Goal: Information Seeking & Learning: Check status

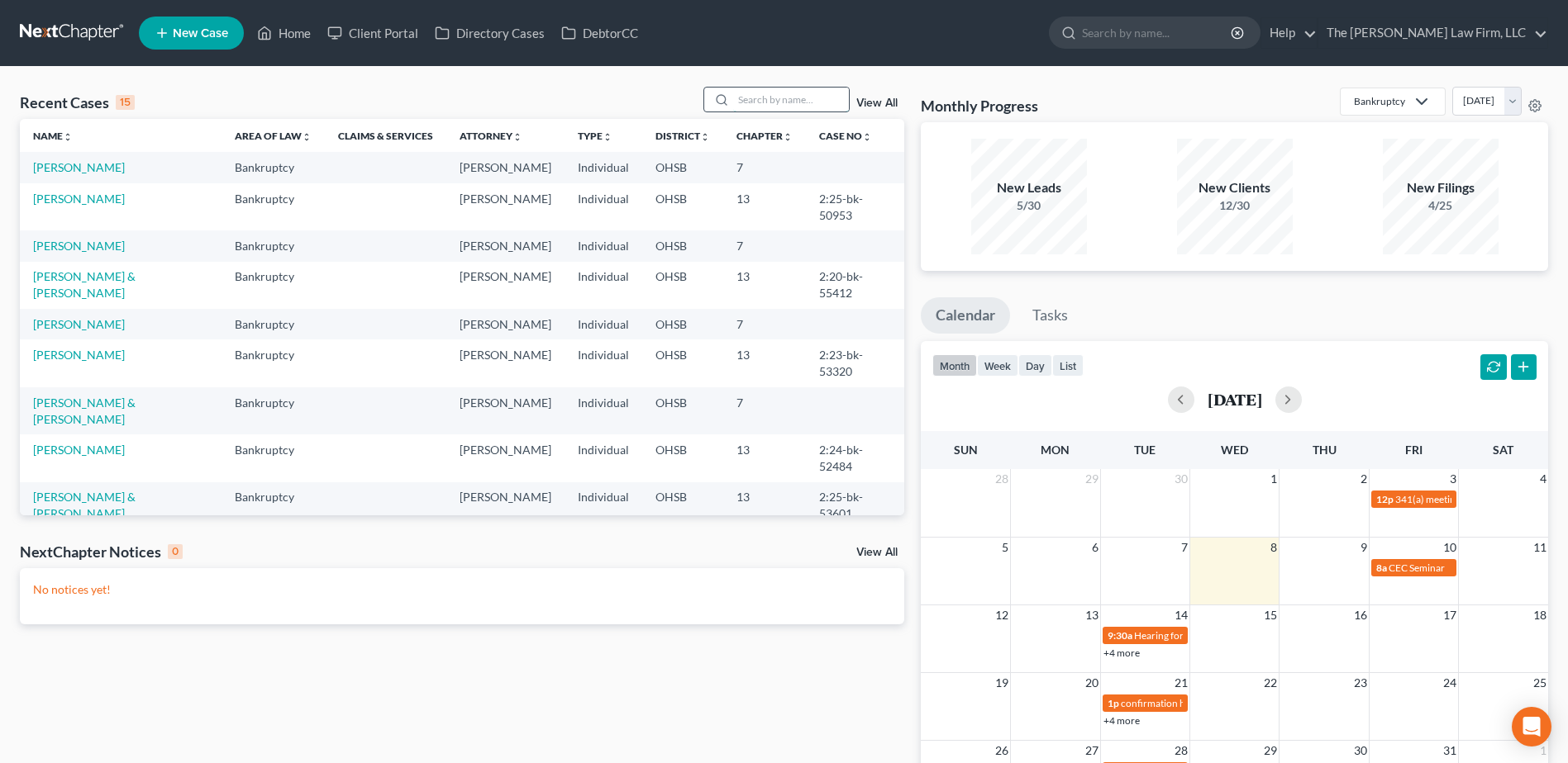
click at [769, 100] on input "search" at bounding box center [791, 100] width 116 height 24
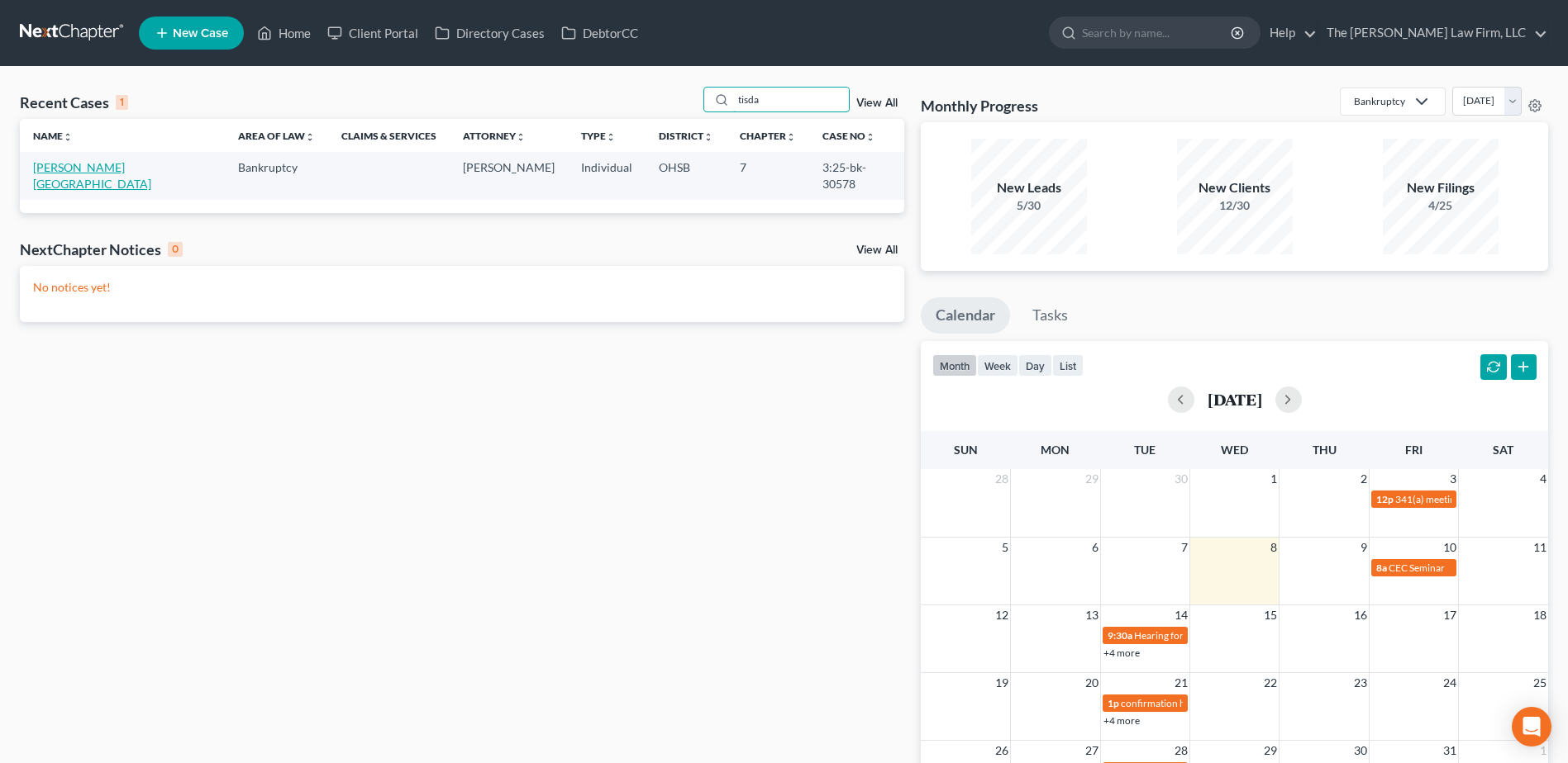
type input "tisda"
click at [95, 165] on link "[PERSON_NAME][GEOGRAPHIC_DATA]" at bounding box center [91, 175] width 119 height 31
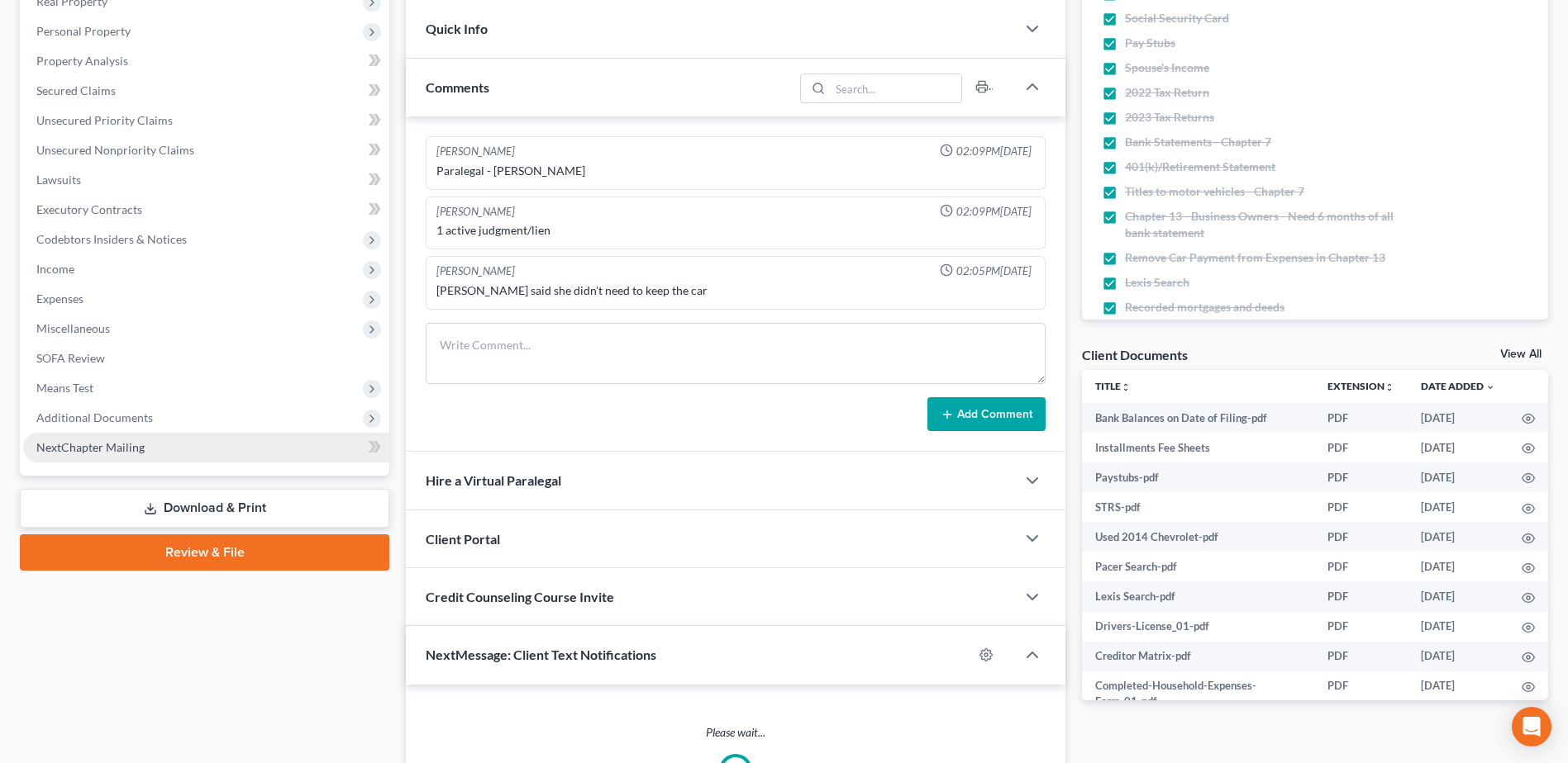
scroll to position [312, 0]
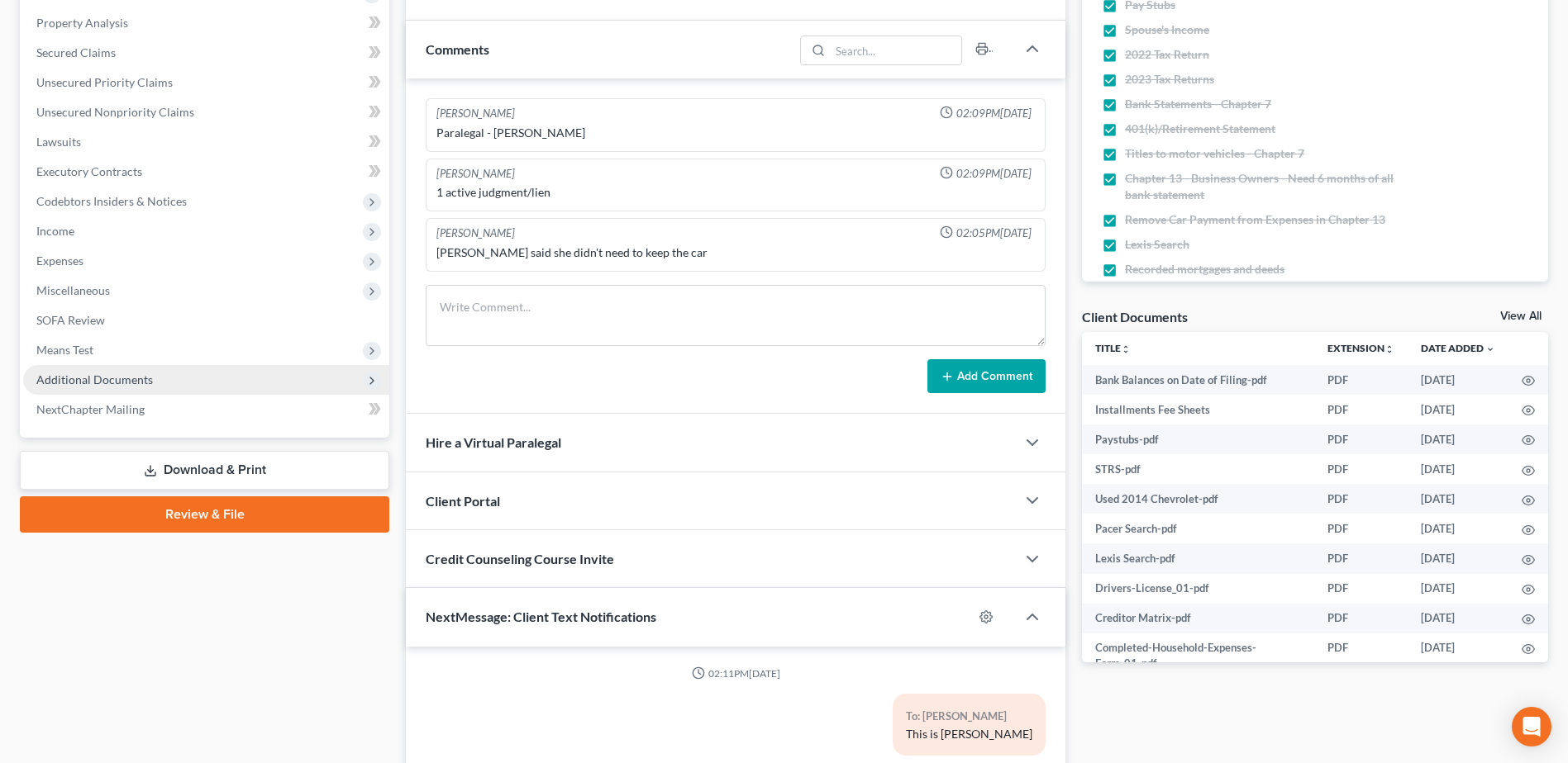
click at [113, 388] on span "Additional Documents" at bounding box center [206, 380] width 366 height 30
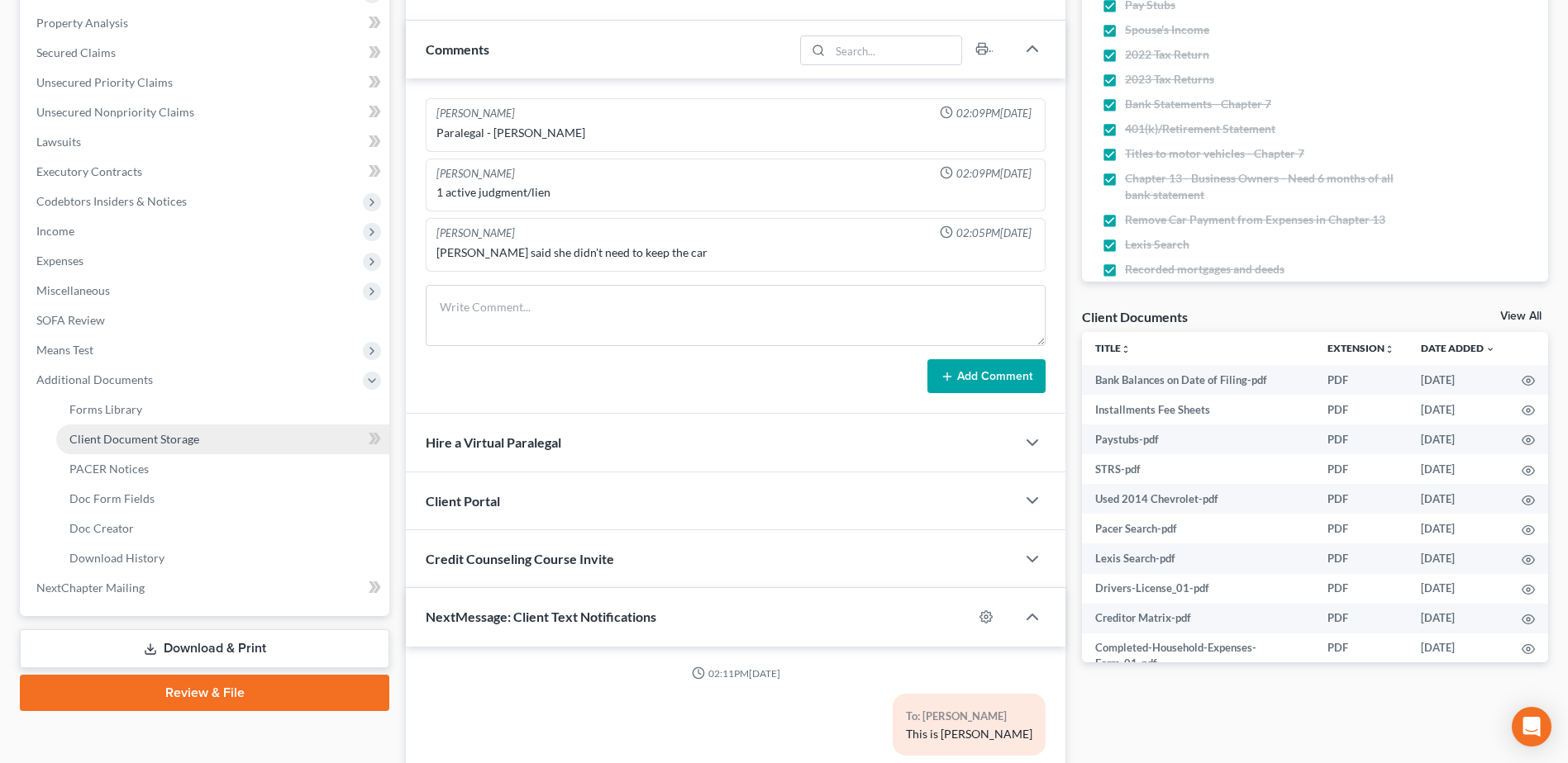
scroll to position [1036, 0]
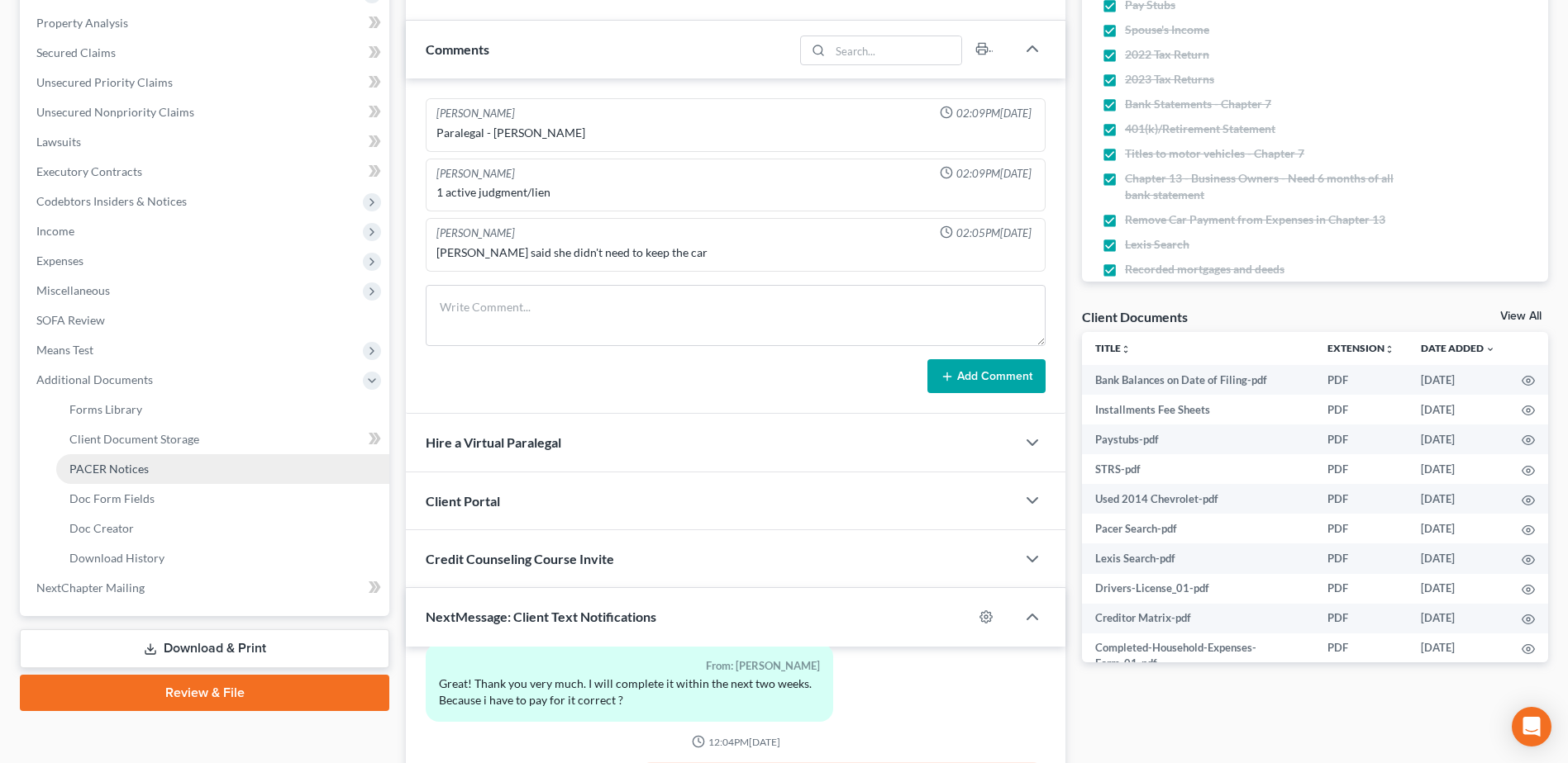
click at [120, 465] on span "PACER Notices" at bounding box center [108, 468] width 79 height 14
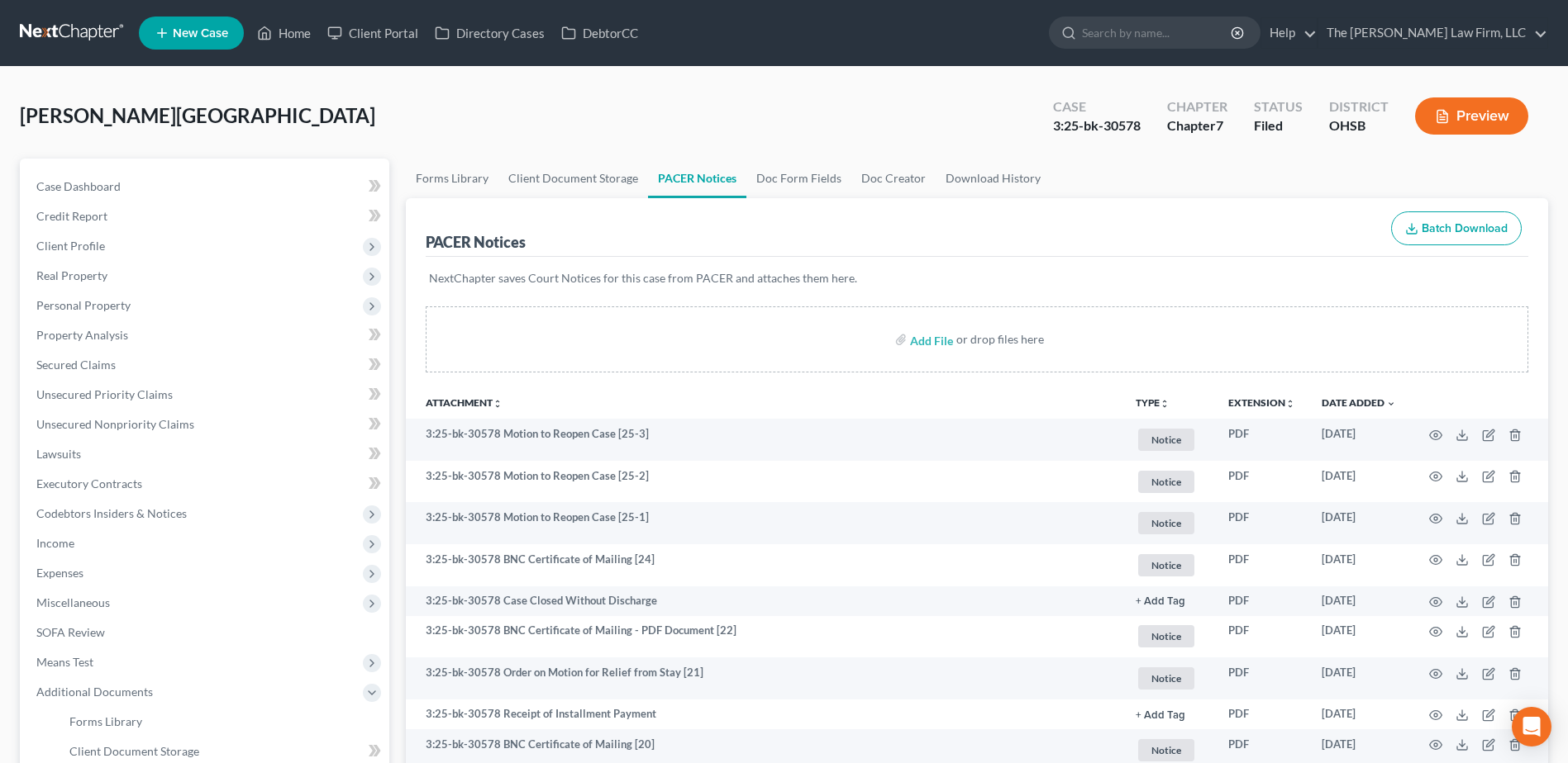
click at [66, 30] on link at bounding box center [72, 33] width 105 height 30
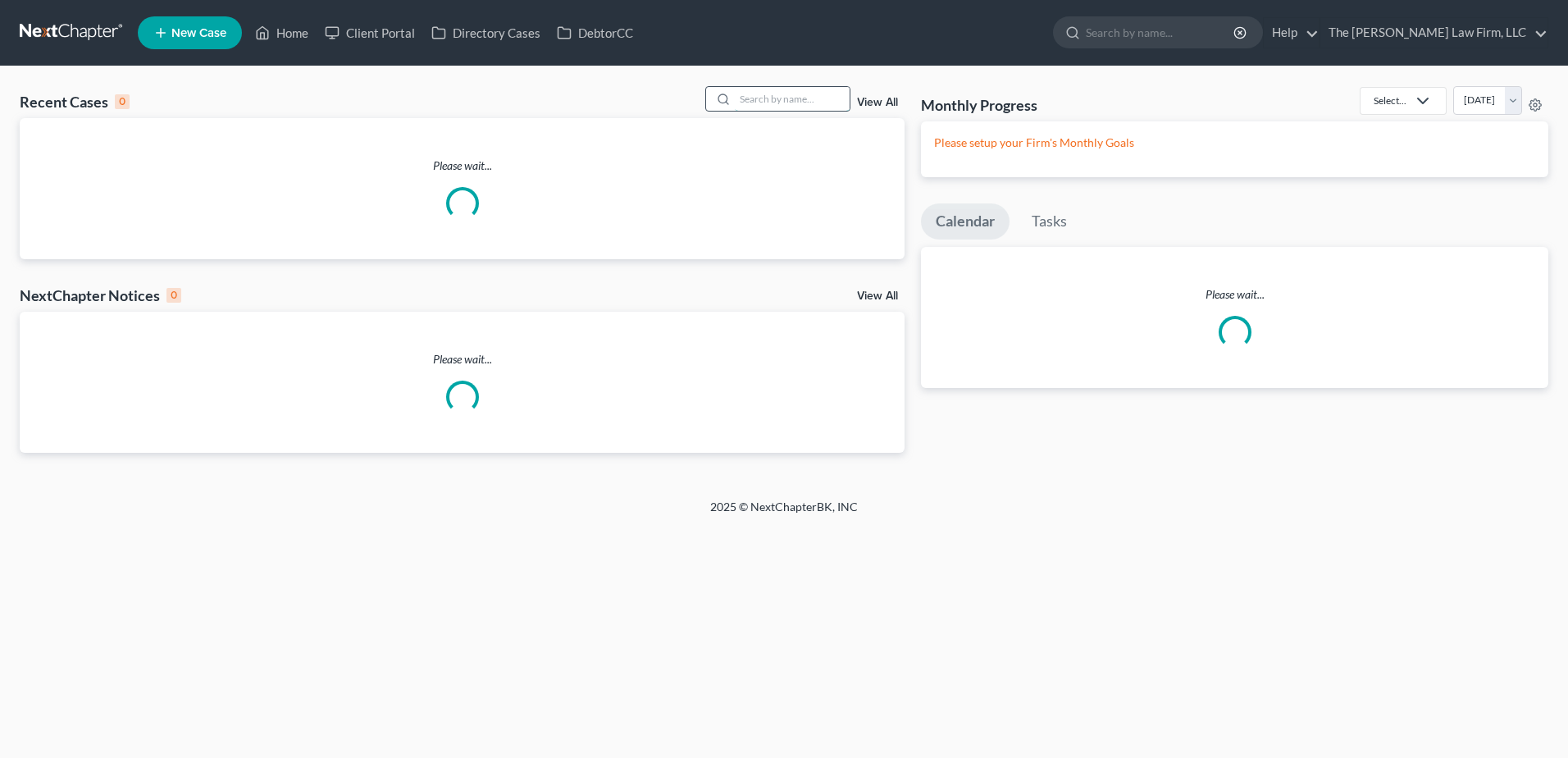
click at [773, 98] on input "search" at bounding box center [793, 99] width 115 height 24
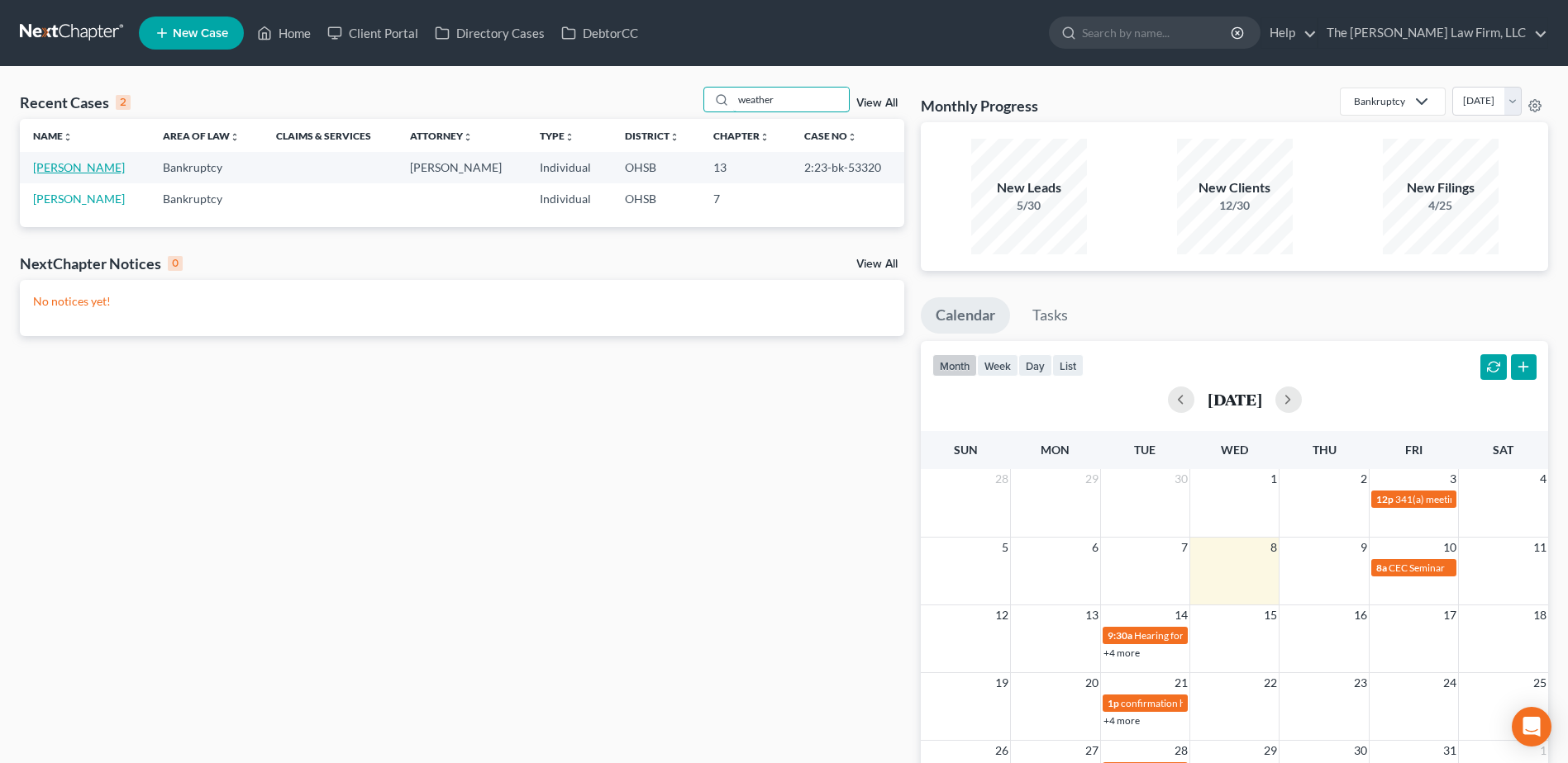
type input "weather"
click at [58, 166] on link "[PERSON_NAME]" at bounding box center [78, 167] width 91 height 14
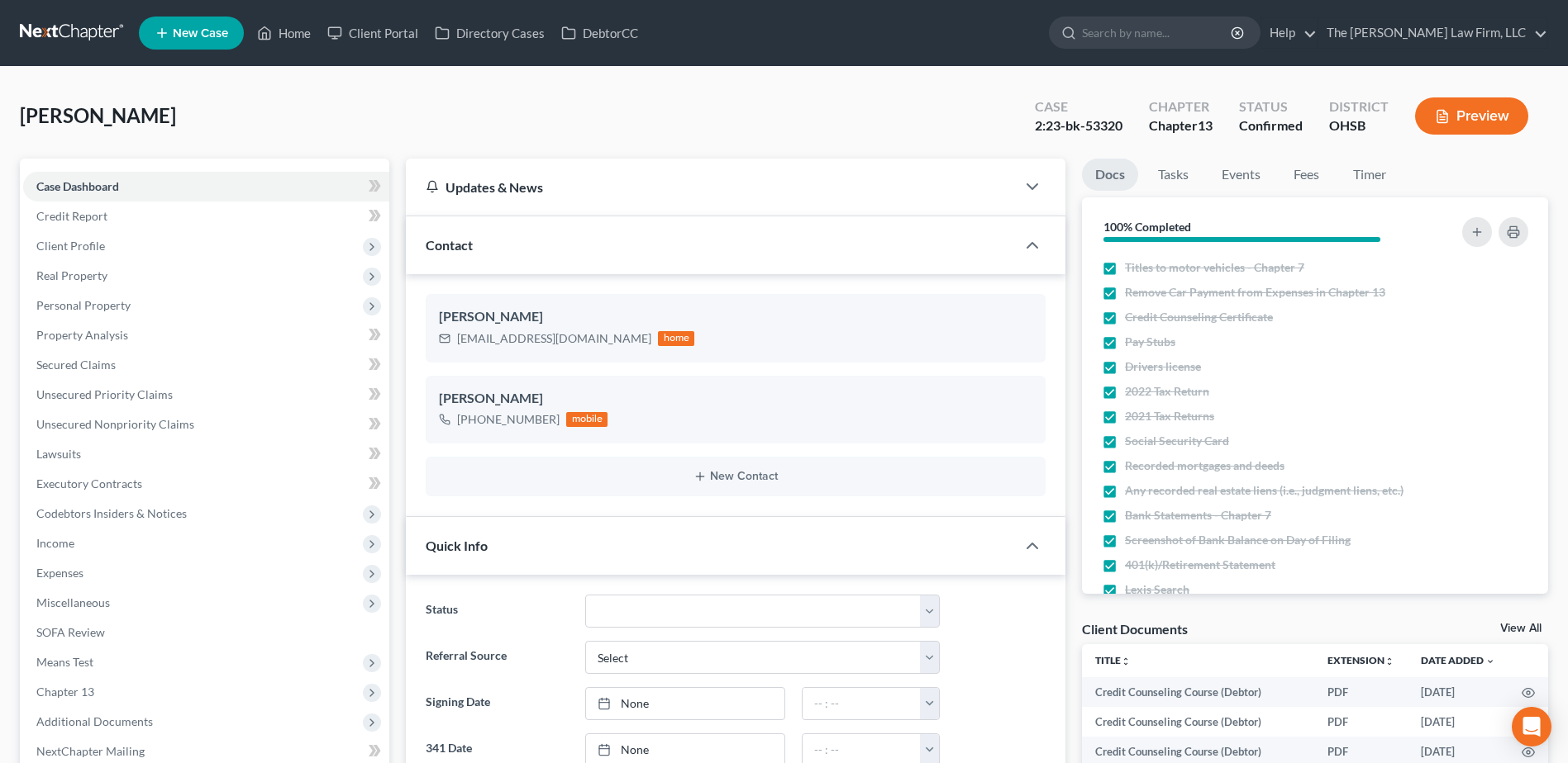
click at [59, 252] on span "Client Profile" at bounding box center [71, 245] width 69 height 14
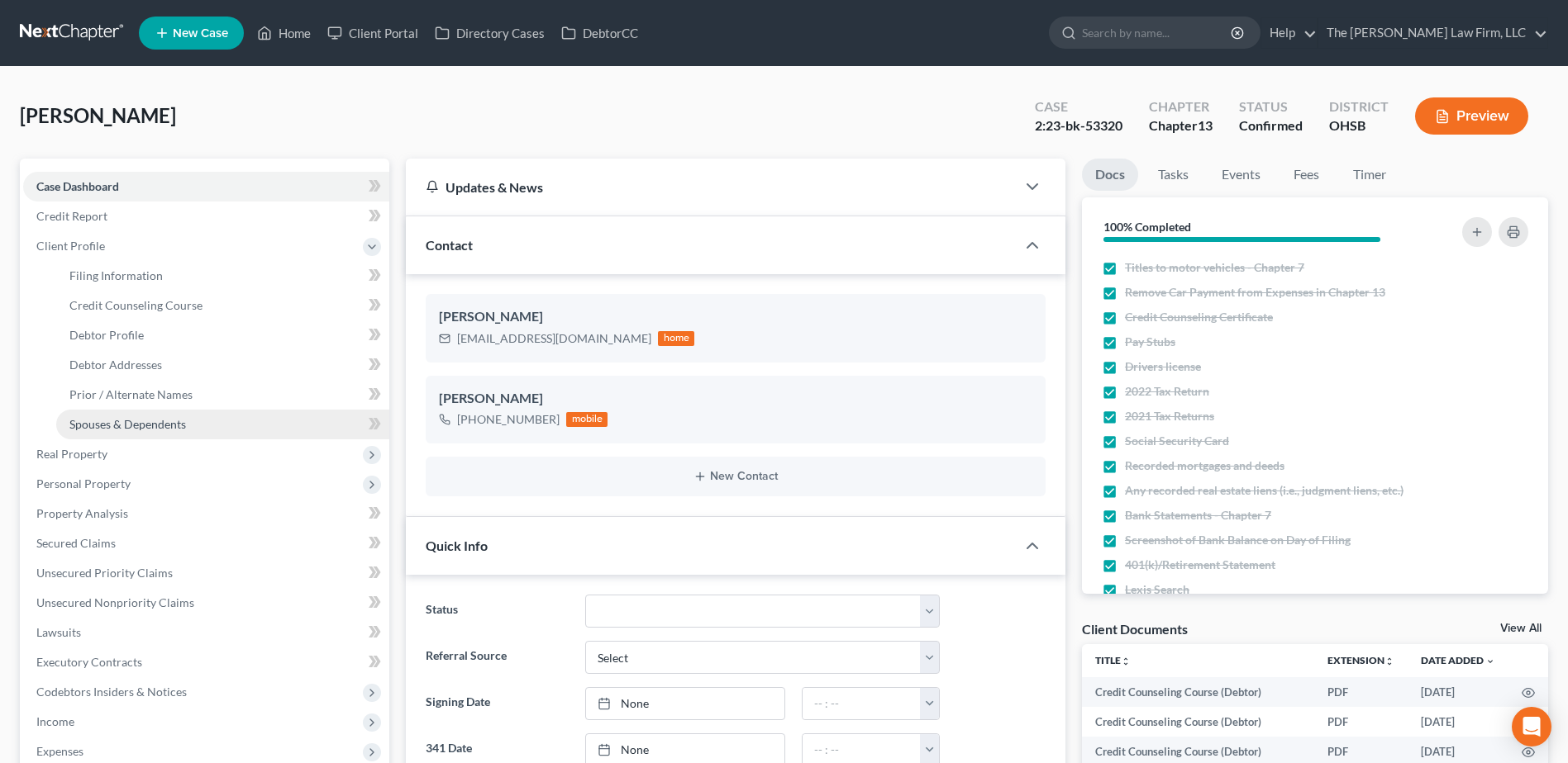
scroll to position [1961, 0]
click at [100, 427] on span "Spouses & Dependents" at bounding box center [127, 423] width 117 height 14
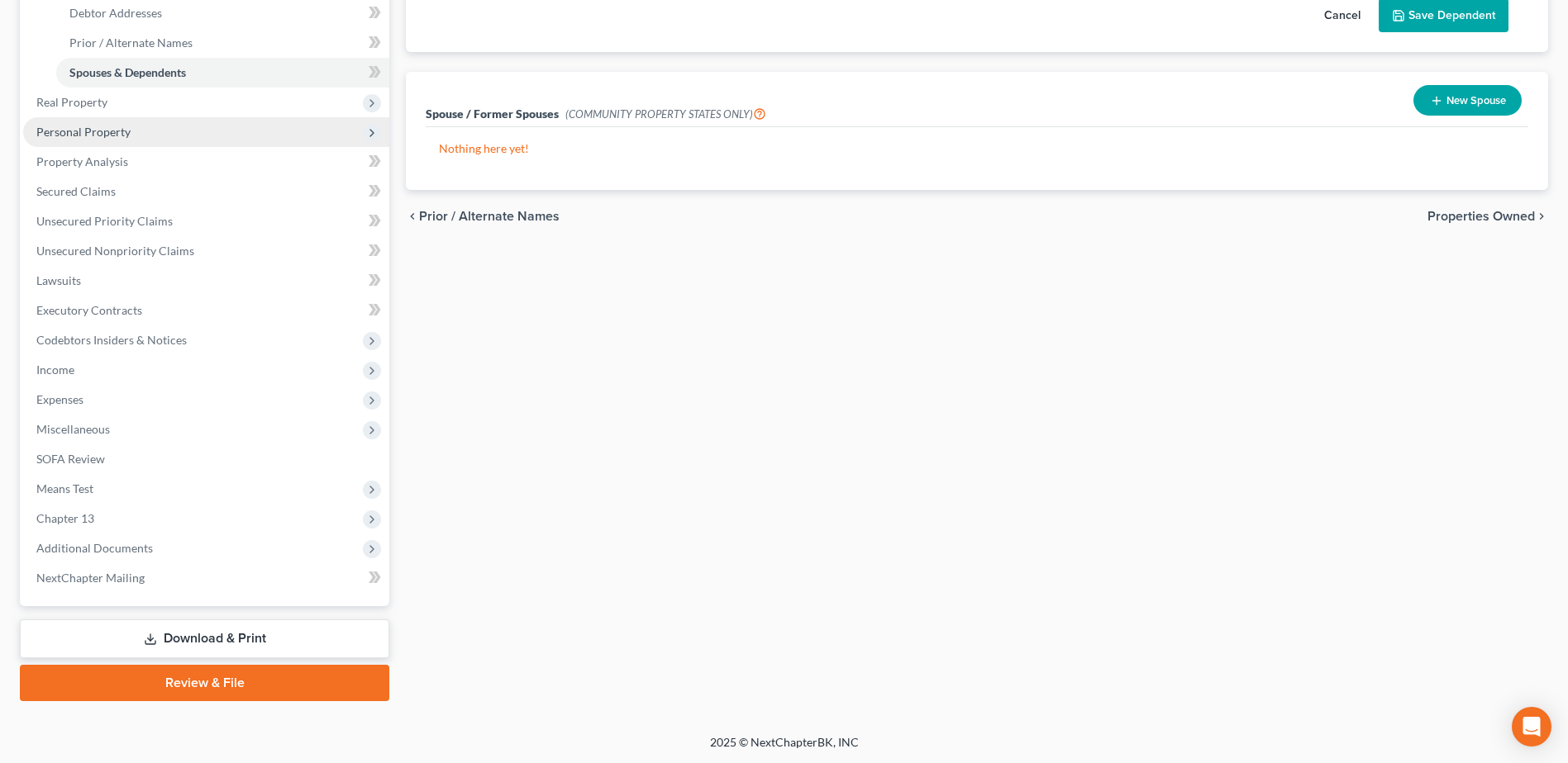
scroll to position [353, 0]
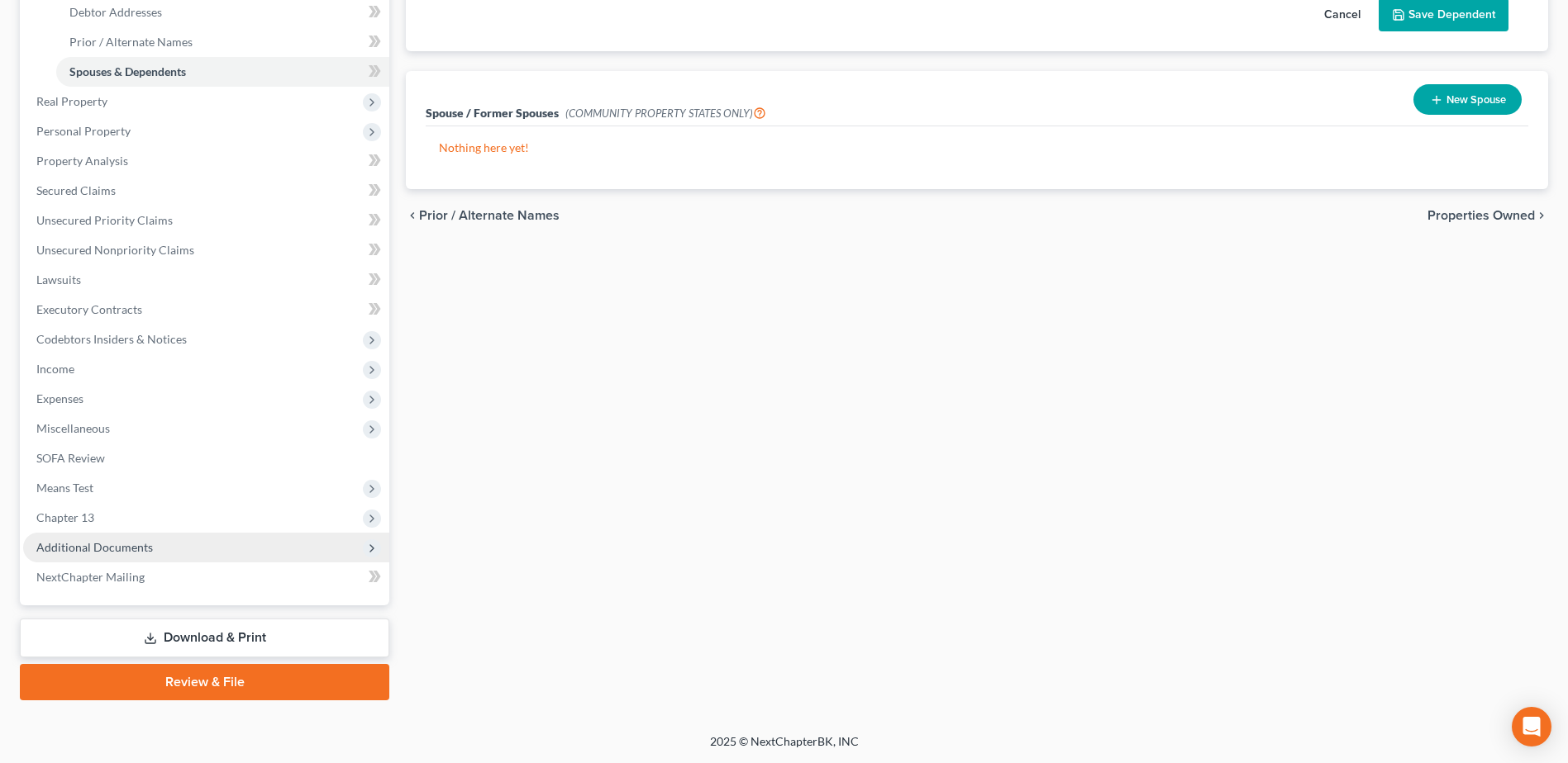
click at [92, 553] on span "Additional Documents" at bounding box center [94, 547] width 117 height 14
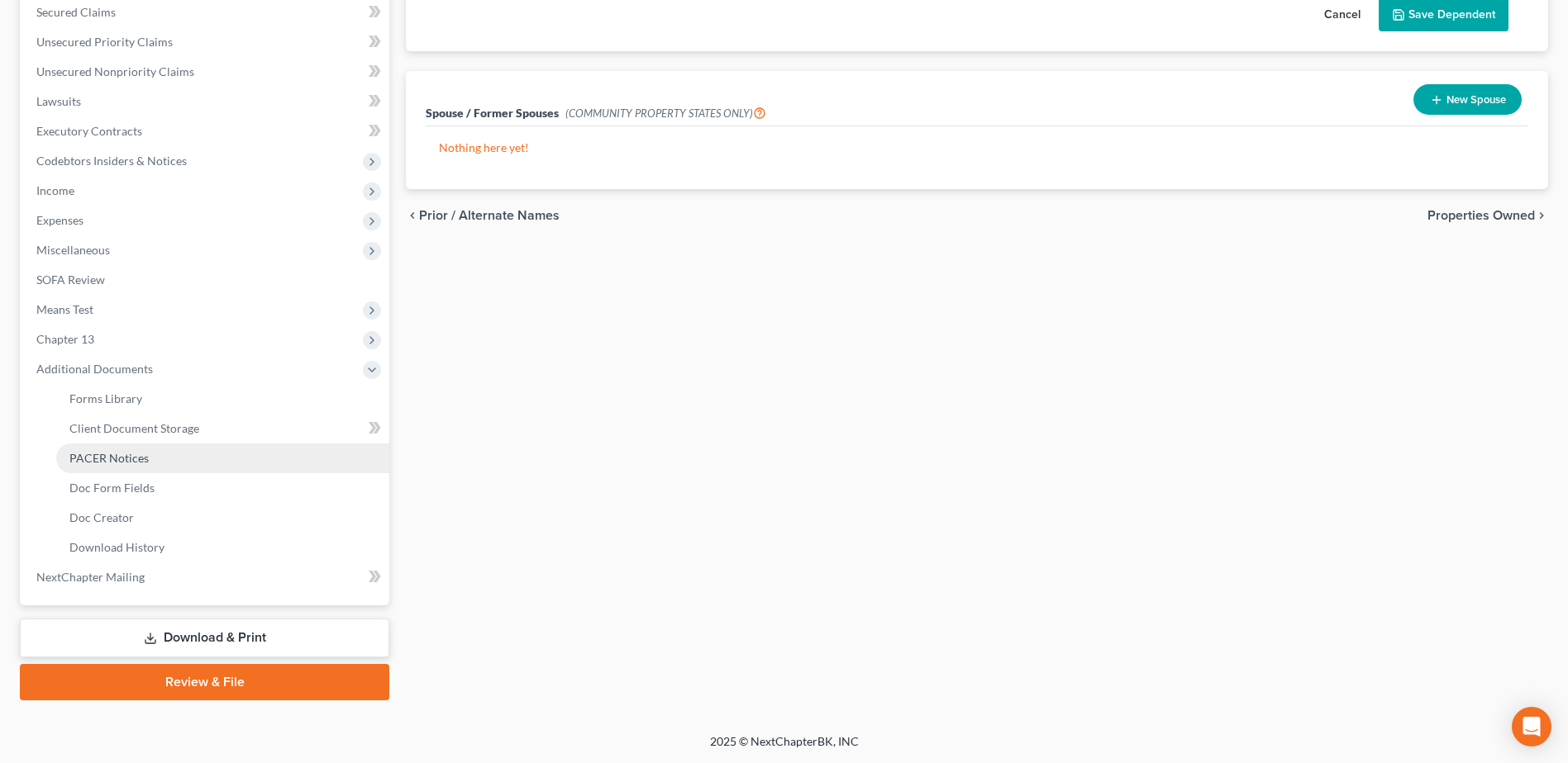
click at [112, 456] on span "PACER Notices" at bounding box center [108, 458] width 79 height 14
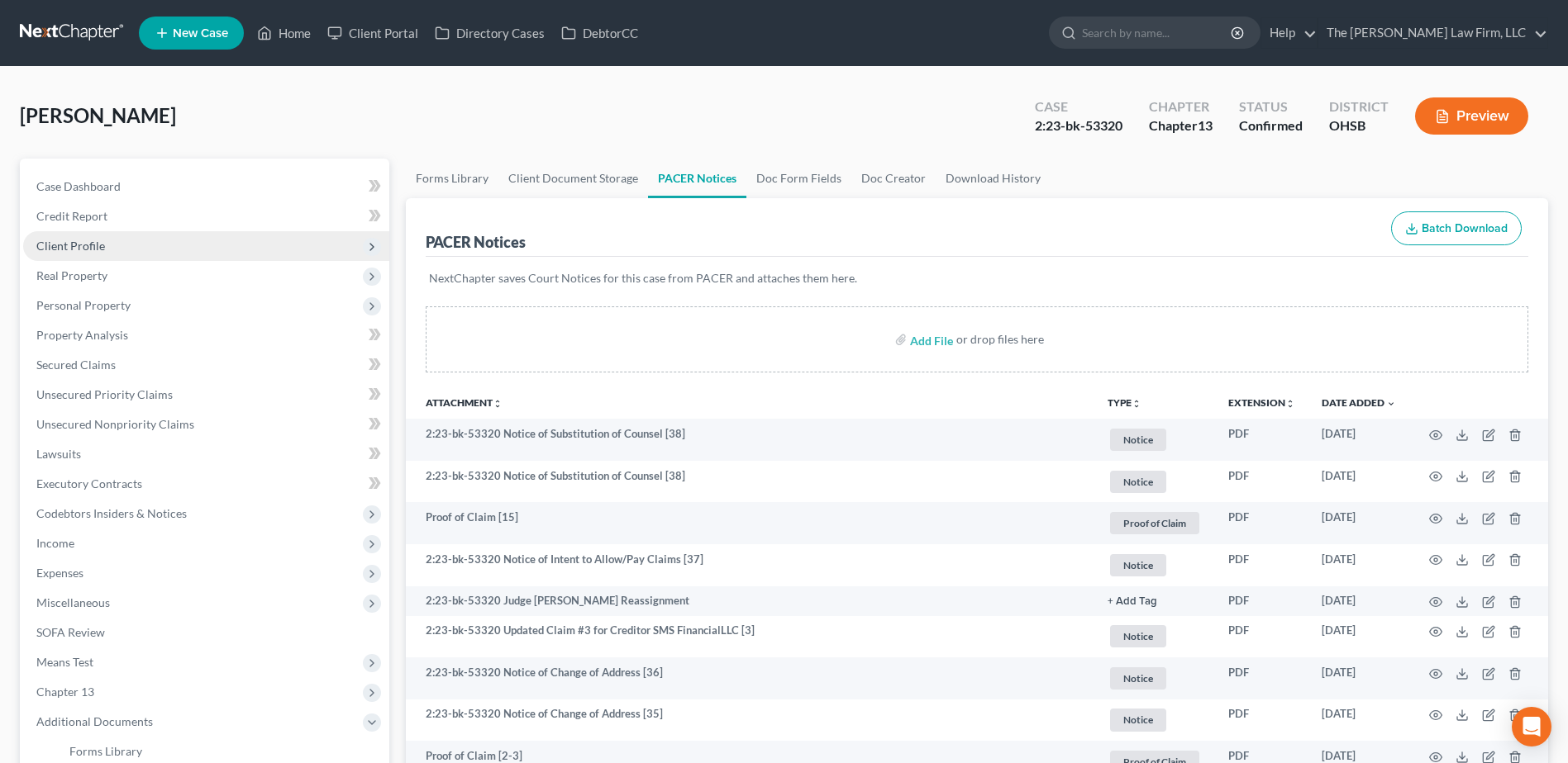
click at [83, 235] on span "Client Profile" at bounding box center [206, 246] width 366 height 30
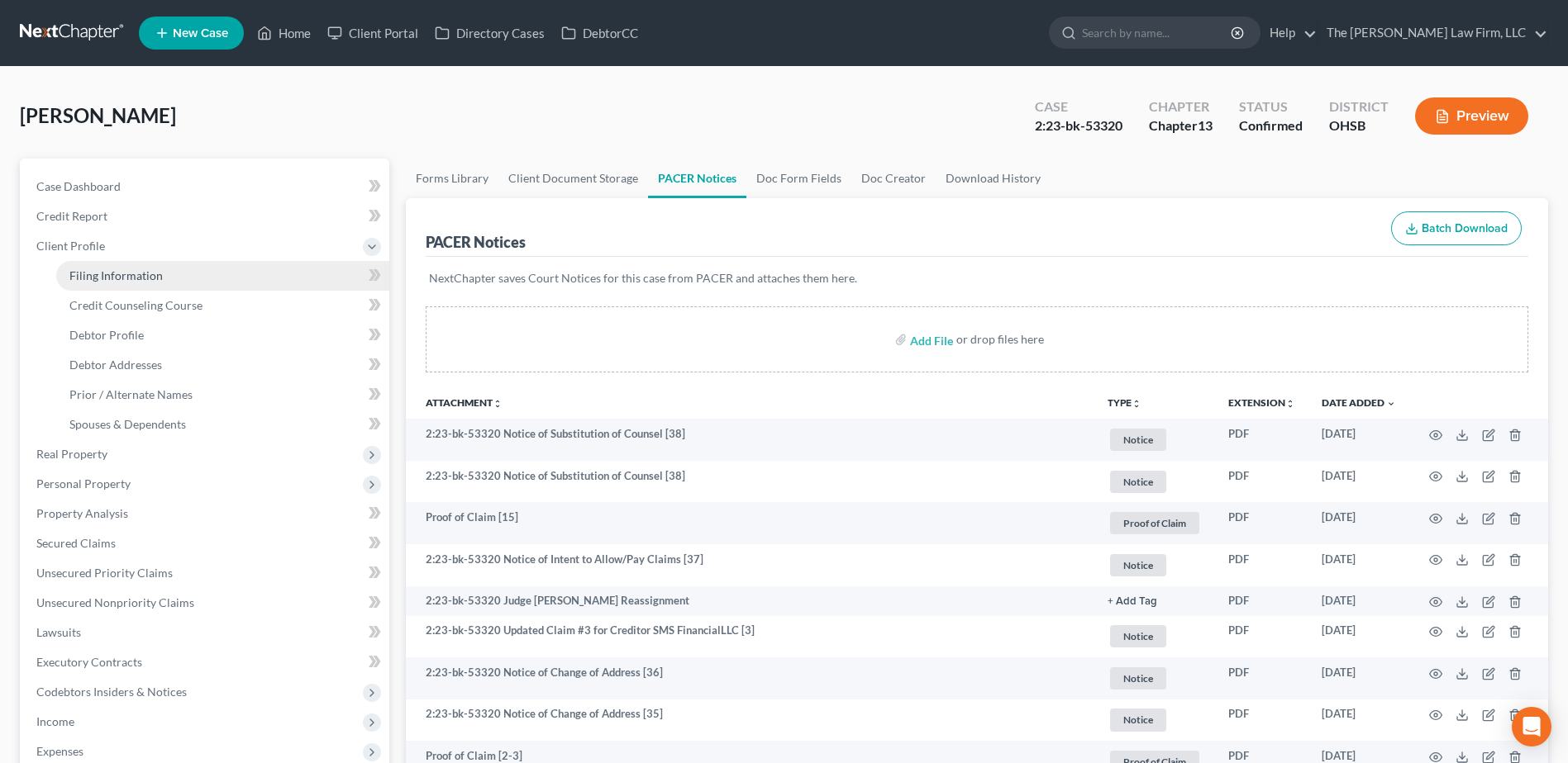
click at [91, 270] on span "Filing Information" at bounding box center [116, 275] width 93 height 14
select select "1"
select select "0"
select select "3"
select select "36"
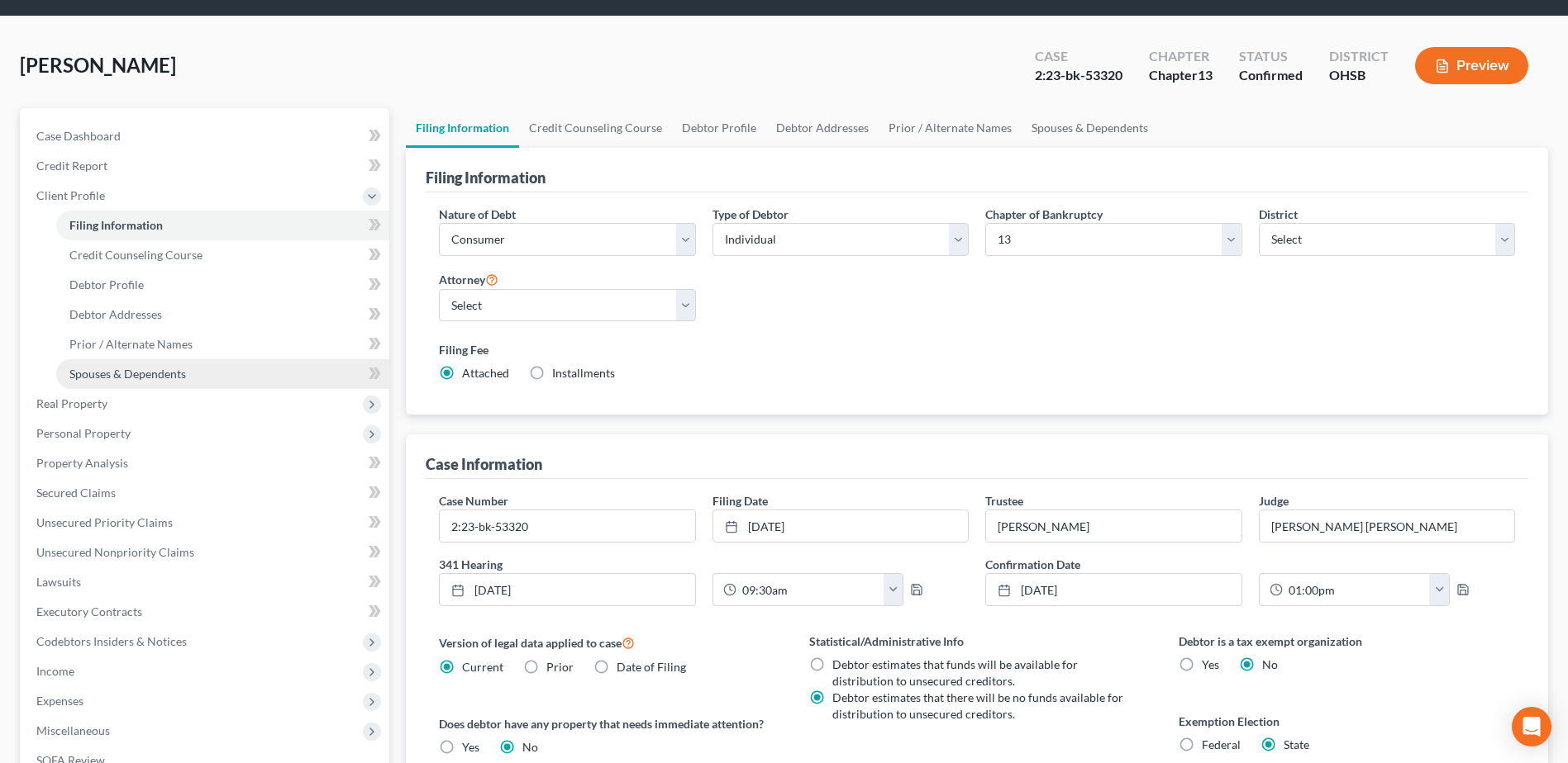
scroll to position [330, 0]
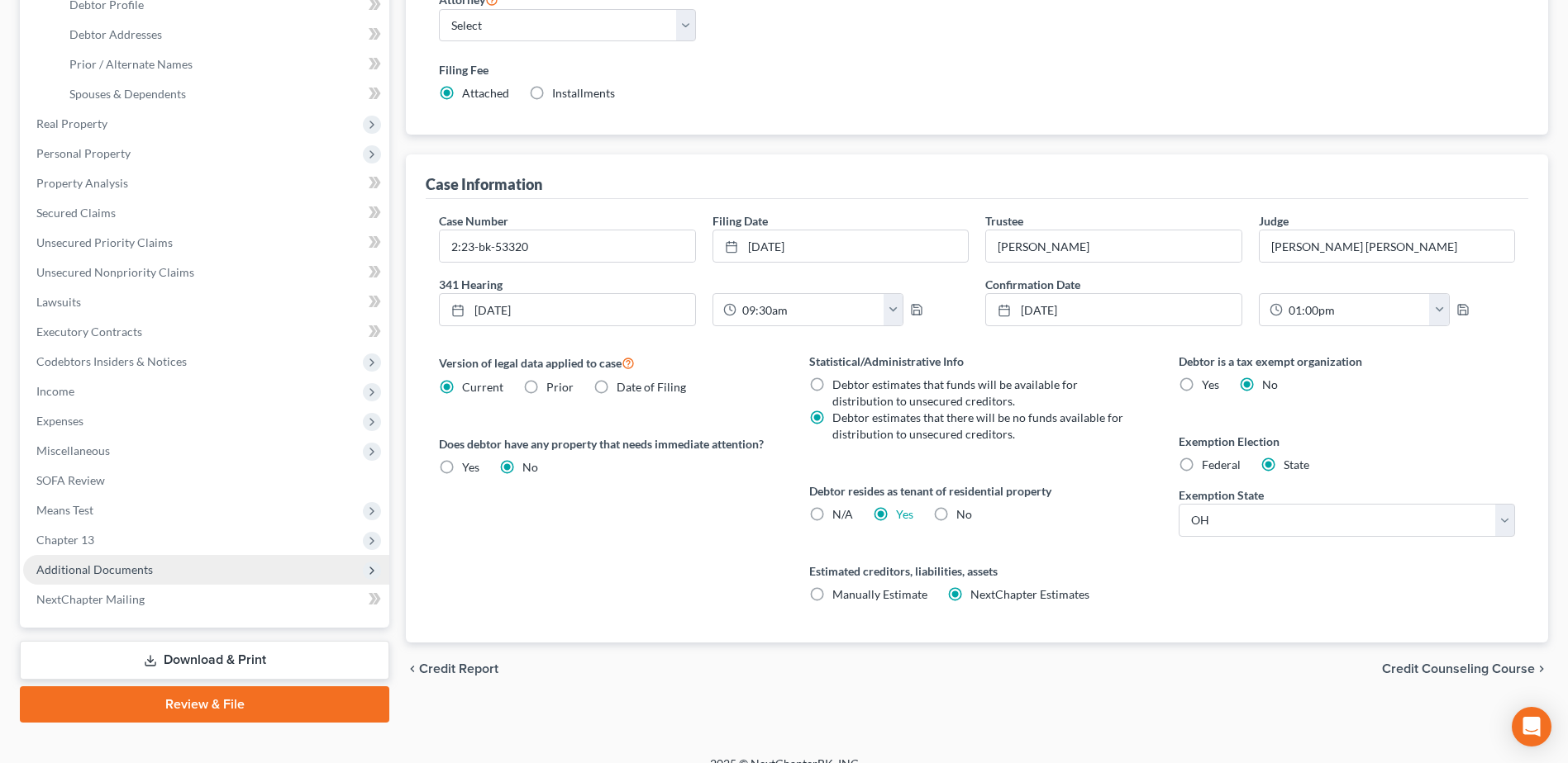
click at [99, 583] on span "Additional Documents" at bounding box center [206, 570] width 366 height 30
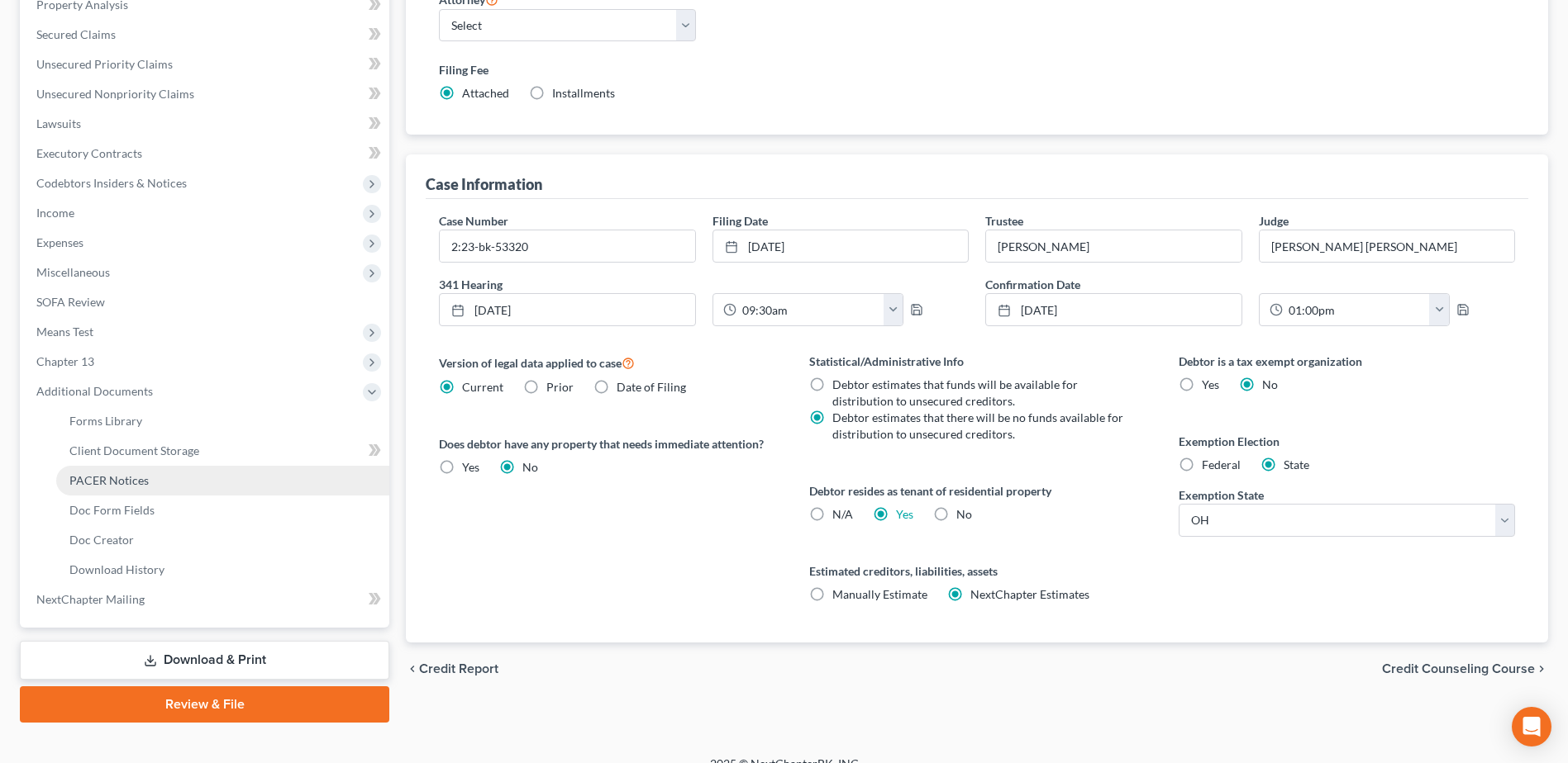
click at [137, 479] on span "PACER Notices" at bounding box center [108, 480] width 79 height 14
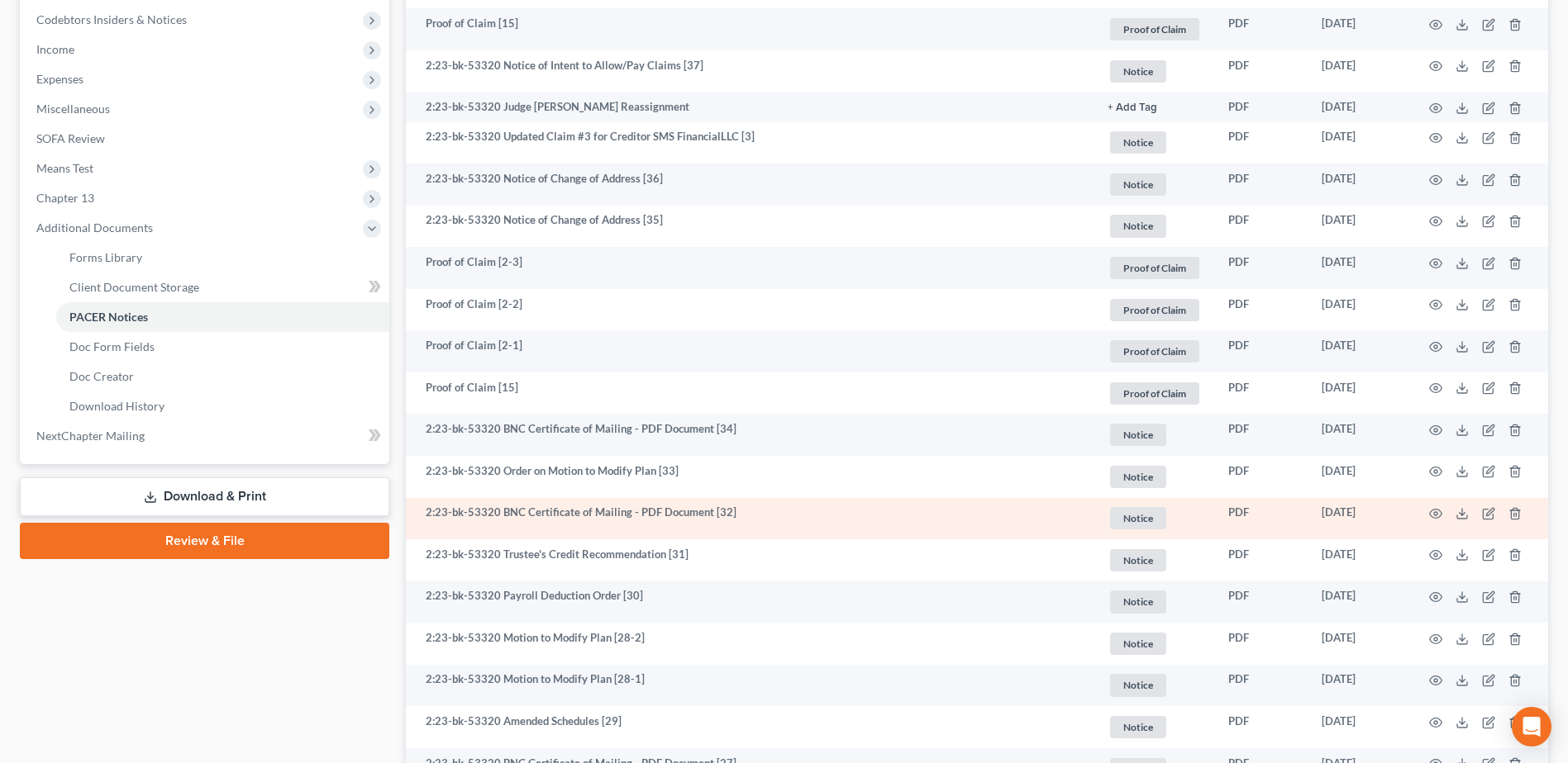
scroll to position [495, 0]
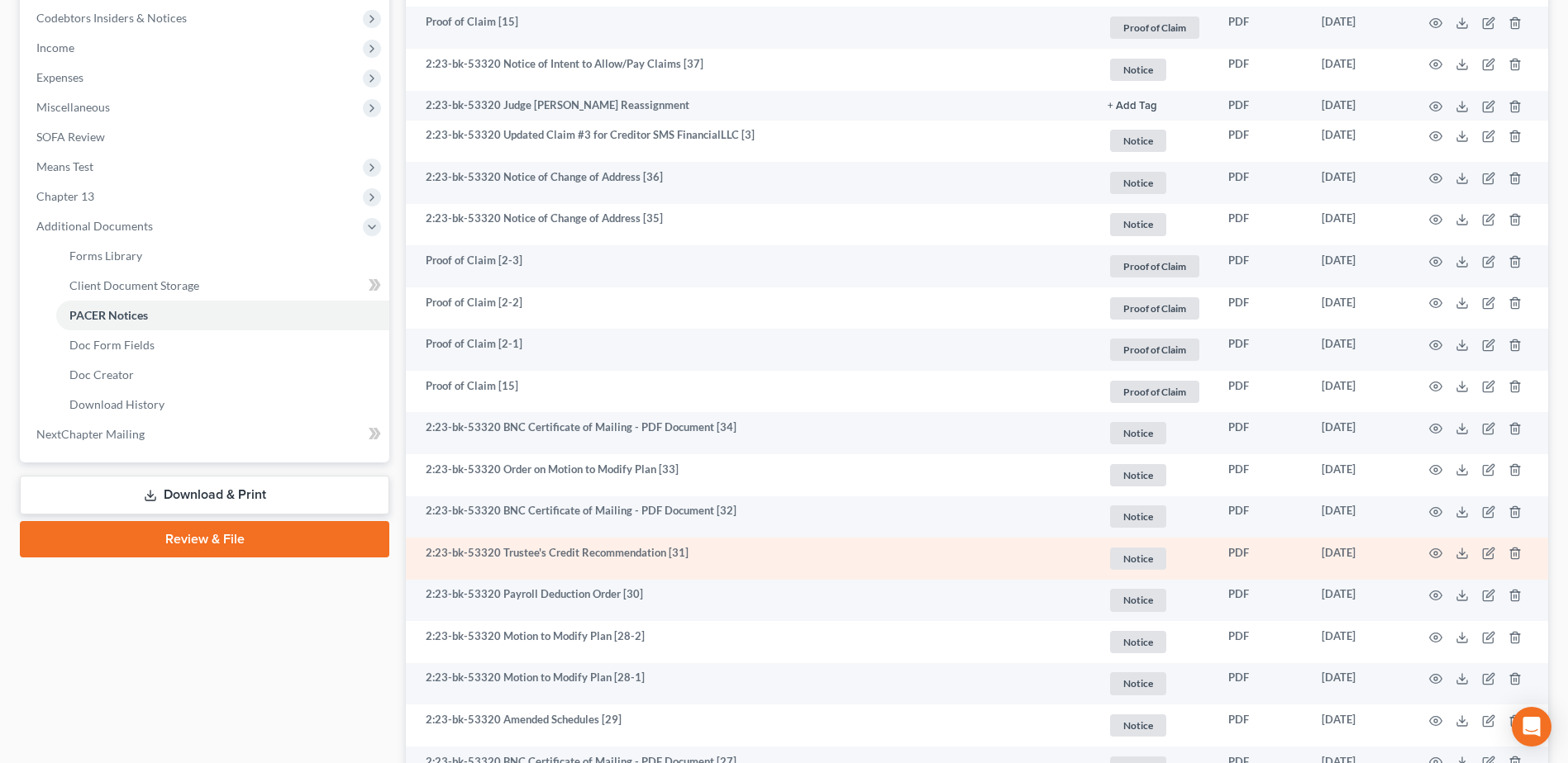
click at [1433, 562] on td at bounding box center [1478, 559] width 139 height 42
click at [1432, 553] on icon "button" at bounding box center [1435, 553] width 13 height 13
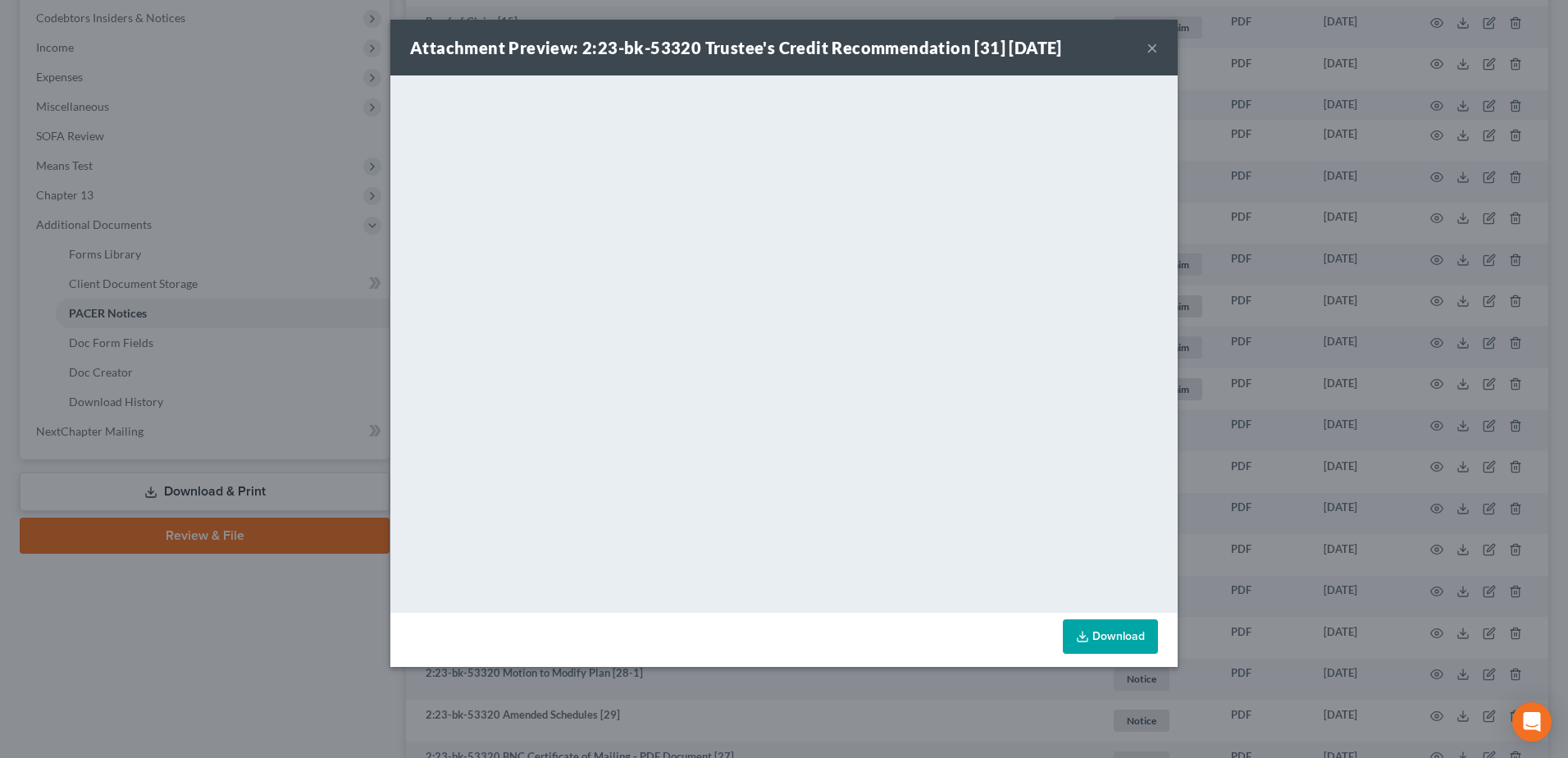
drag, startPoint x: 1154, startPoint y: 44, endPoint x: 919, endPoint y: 9, distance: 237.6
click at [1154, 44] on button "×" at bounding box center [1152, 47] width 11 height 19
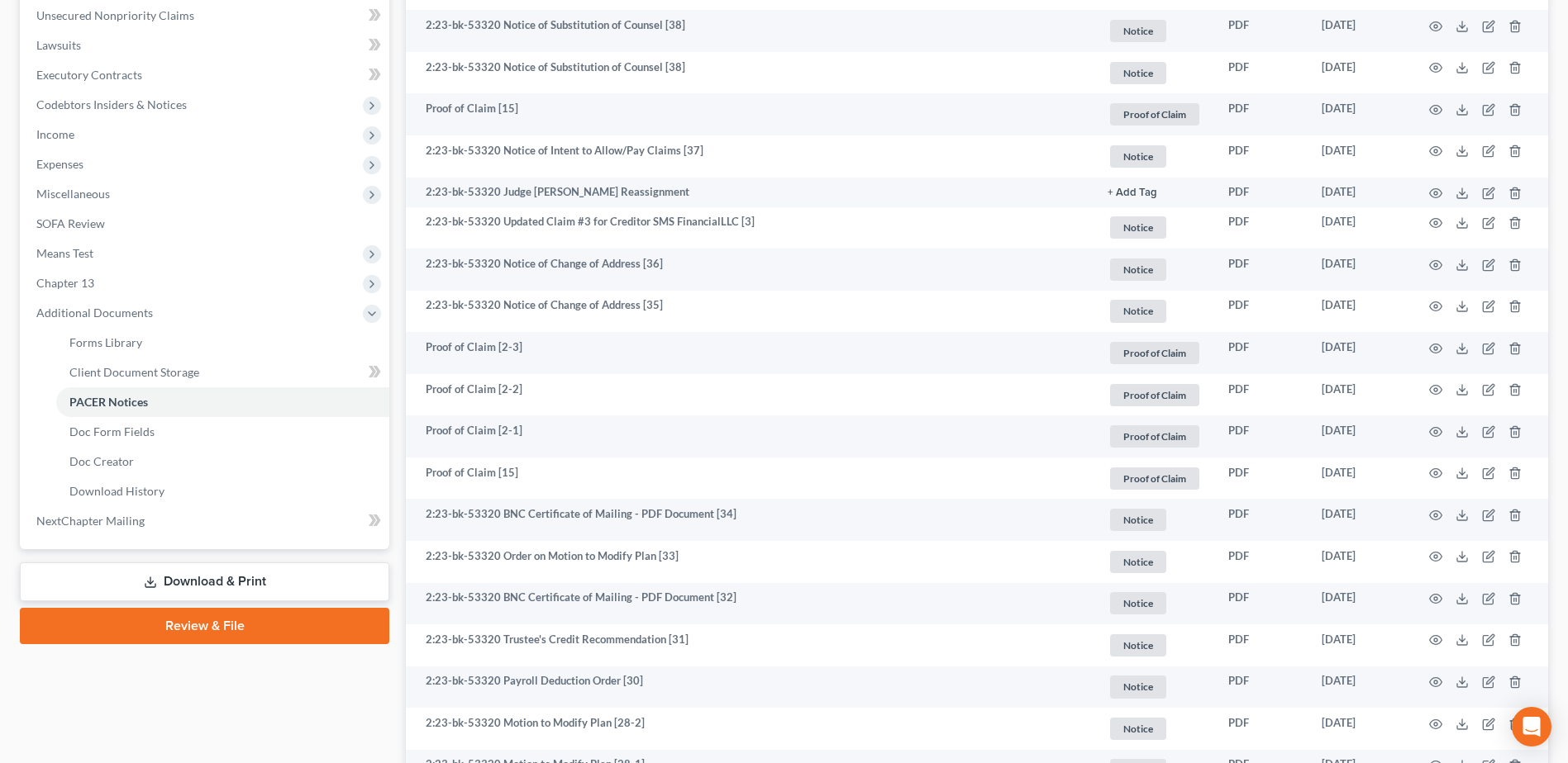
scroll to position [0, 0]
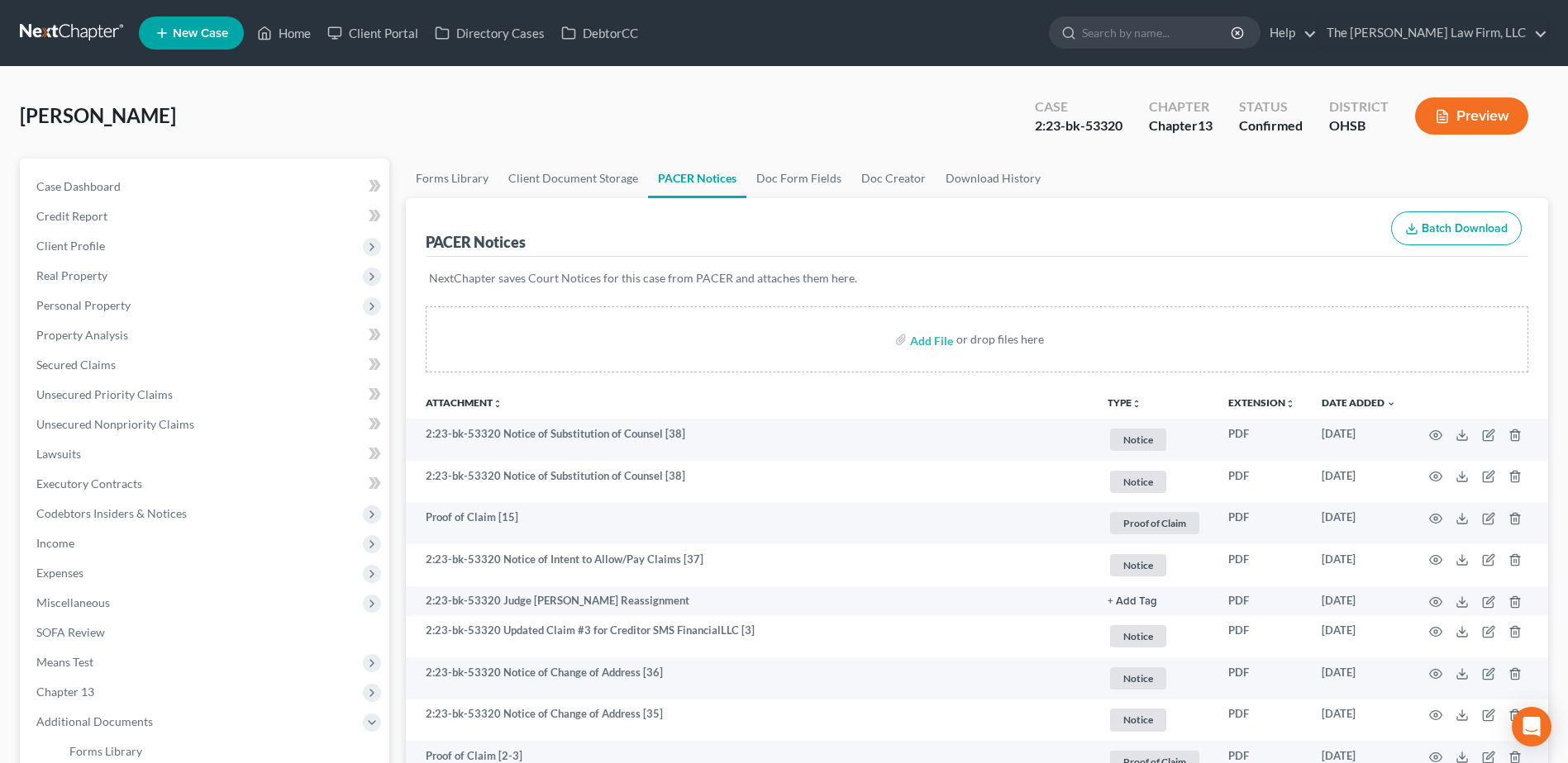
click at [64, 29] on link at bounding box center [72, 33] width 105 height 30
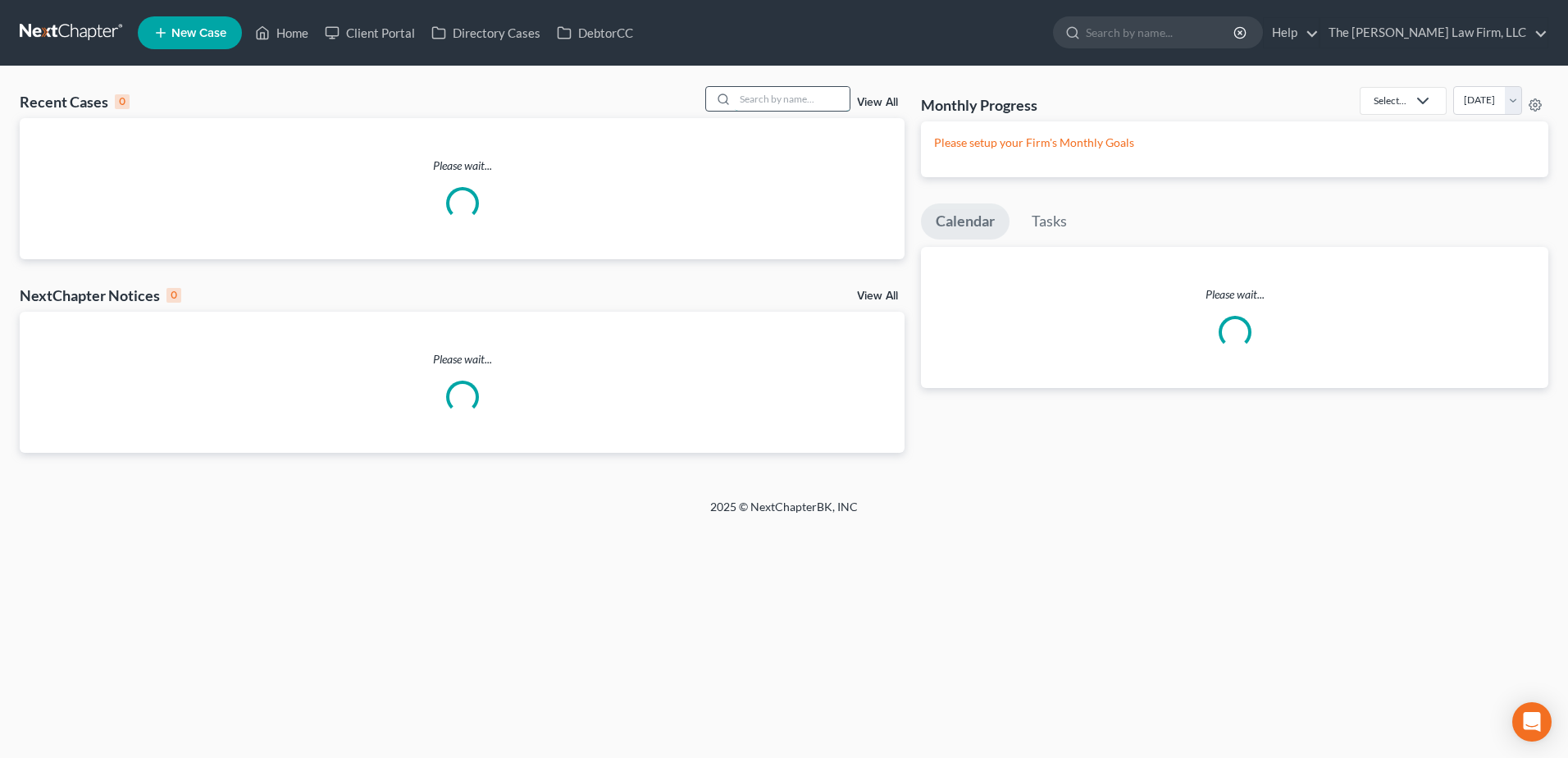
click at [759, 99] on input "search" at bounding box center [793, 99] width 115 height 24
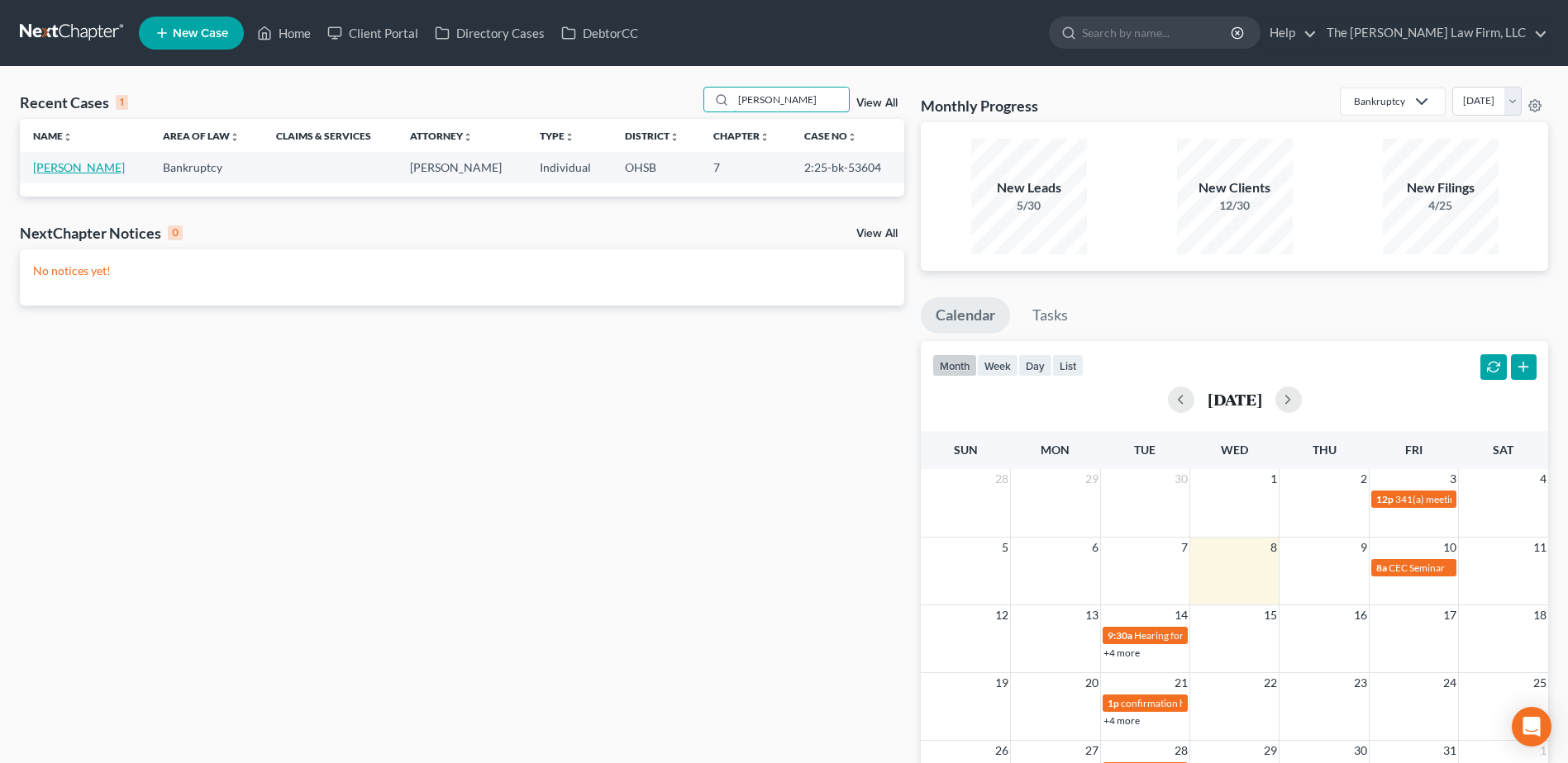
type input "boyle"
click at [97, 170] on link "Boyle, Matthew" at bounding box center [78, 167] width 91 height 14
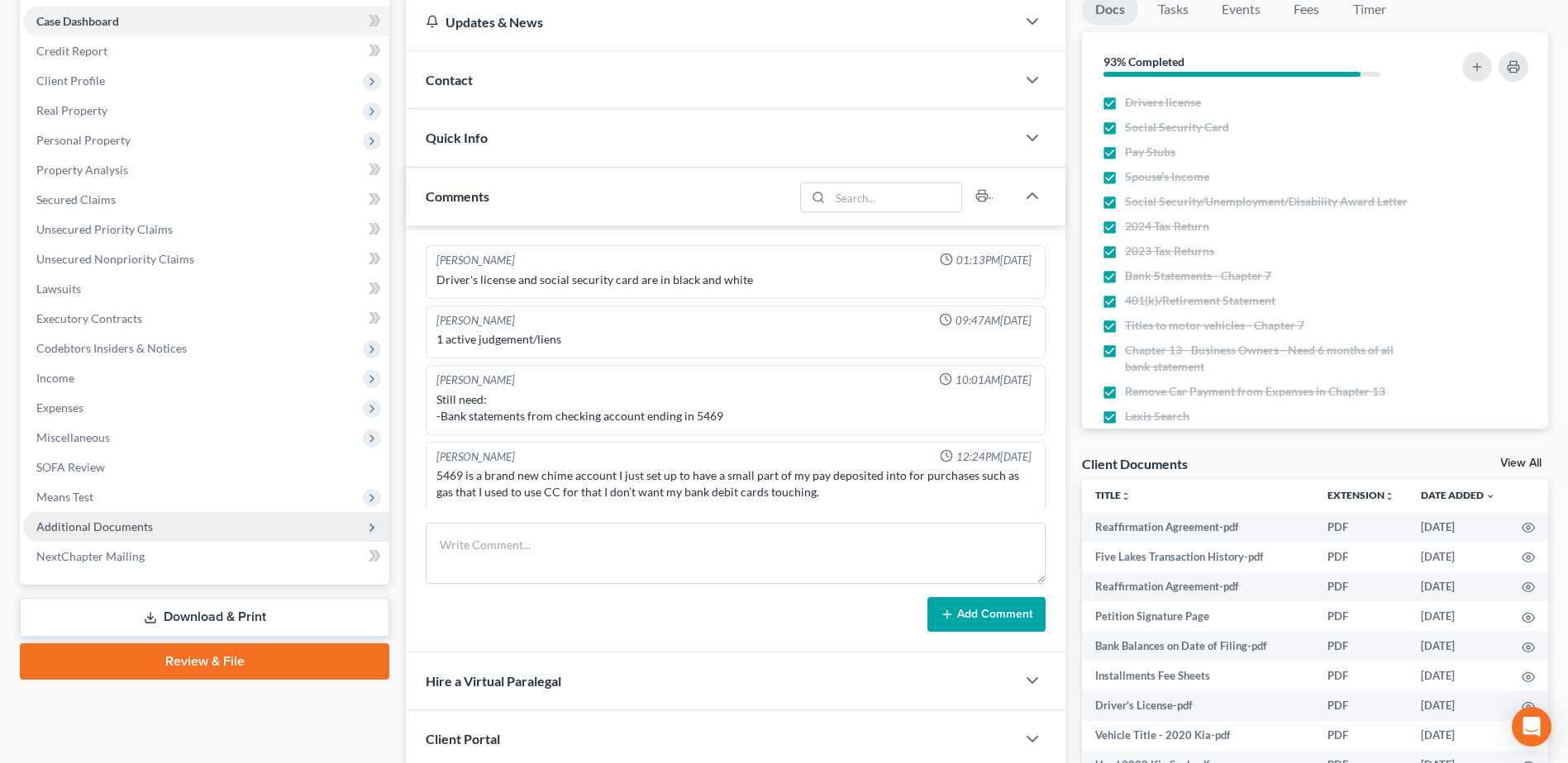
scroll to position [2, 0]
click at [128, 521] on span "Additional Documents" at bounding box center [94, 526] width 117 height 14
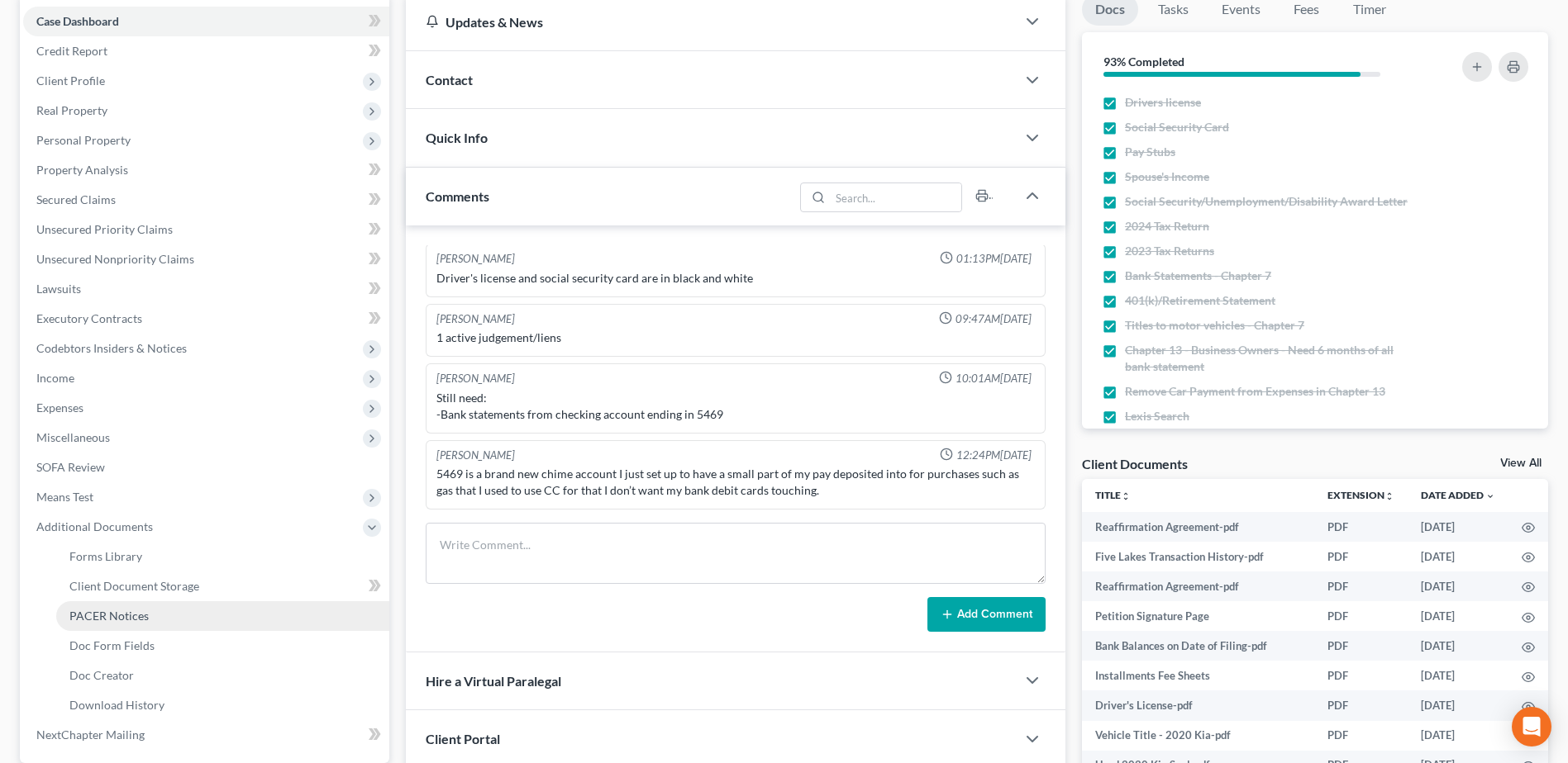
click at [125, 607] on link "PACER Notices" at bounding box center [222, 617] width 333 height 30
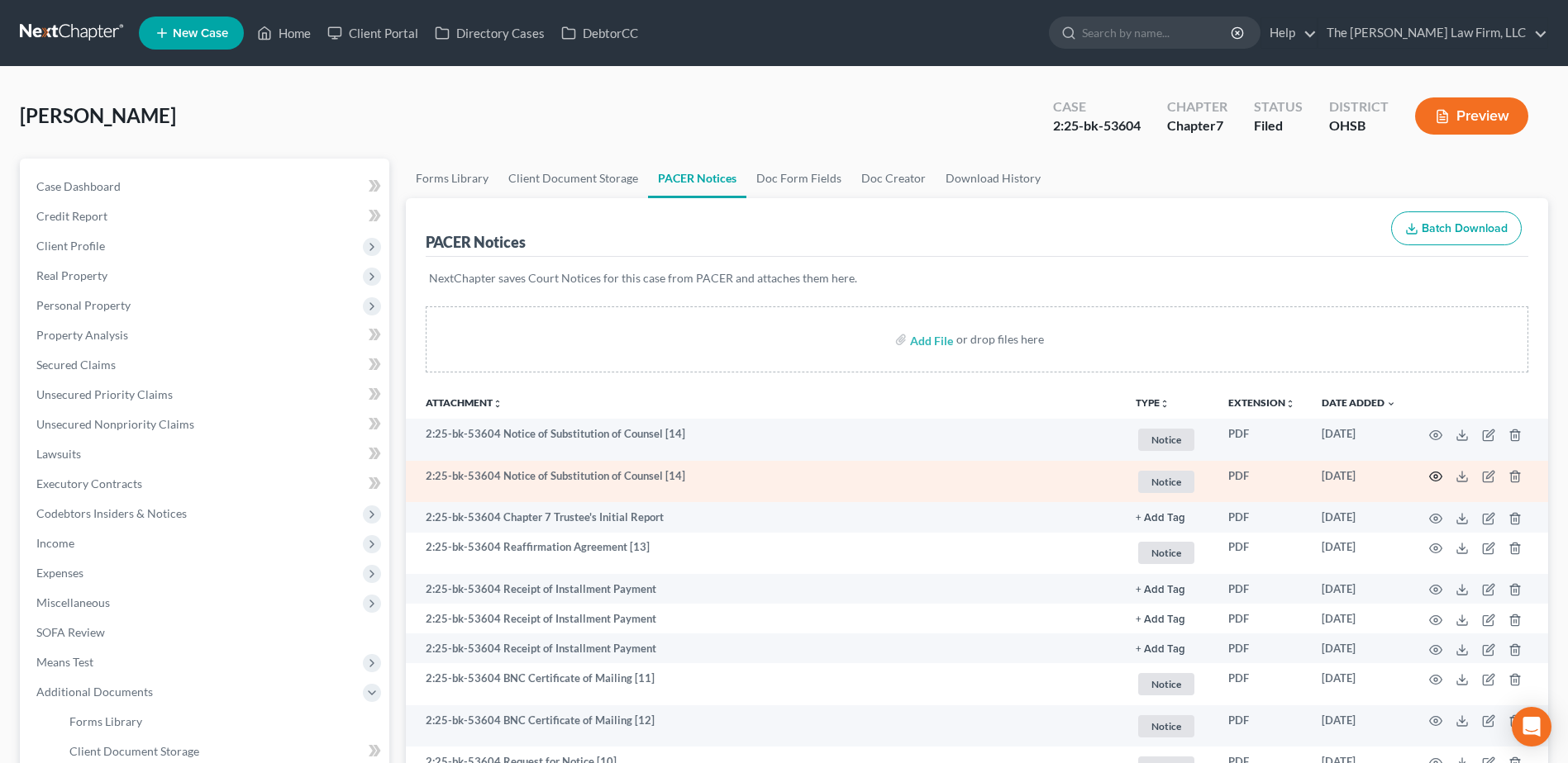
click at [1438, 478] on icon "button" at bounding box center [1435, 477] width 13 height 13
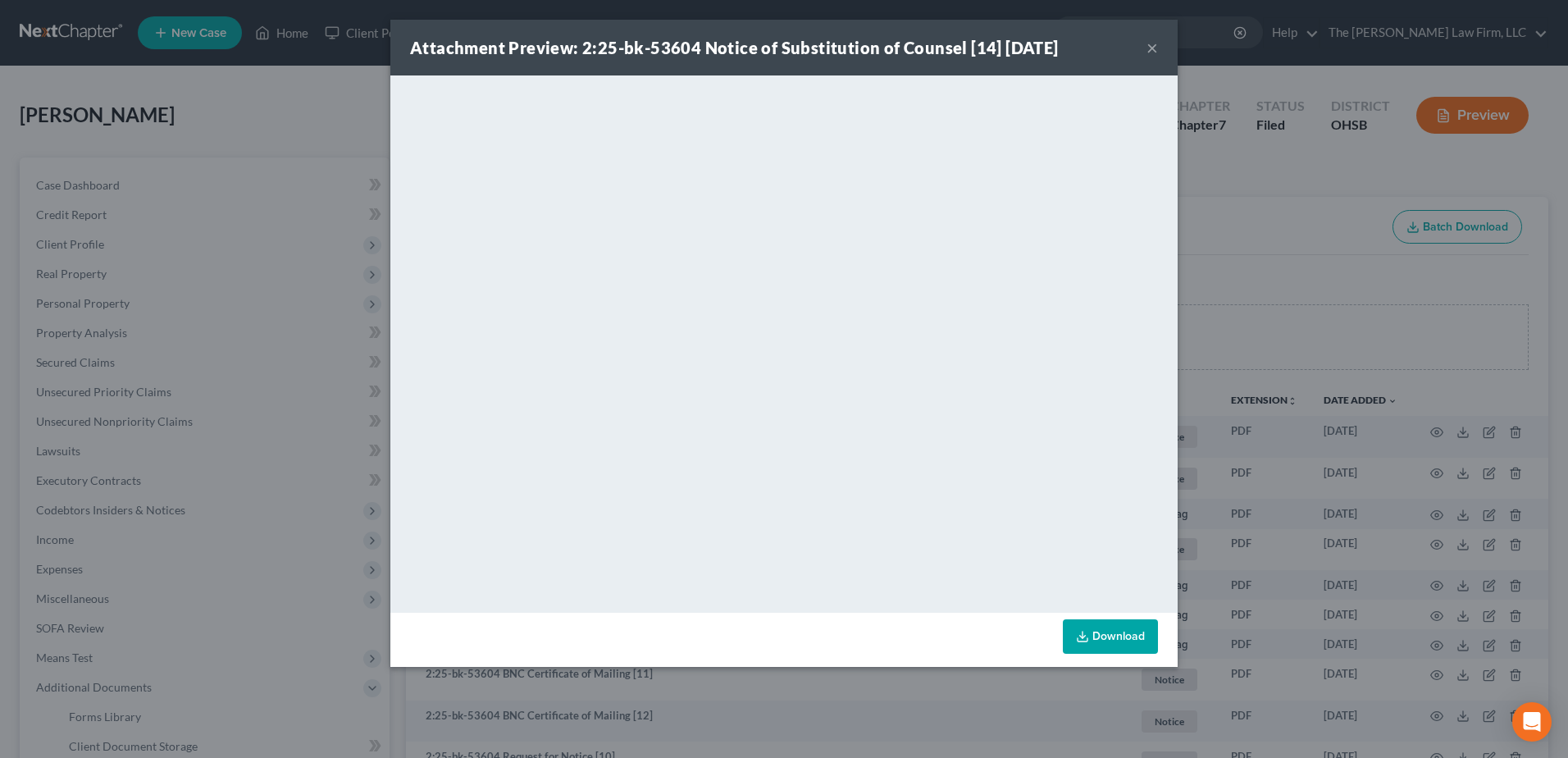
click at [1159, 46] on div "Attachment Preview: 2:25-bk-53604 Notice of Substitution of Counsel [14] 10/08/…" at bounding box center [784, 47] width 787 height 56
click at [1152, 44] on button "×" at bounding box center [1152, 47] width 11 height 19
